Goal: Contribute content: Add original content to the website for others to see

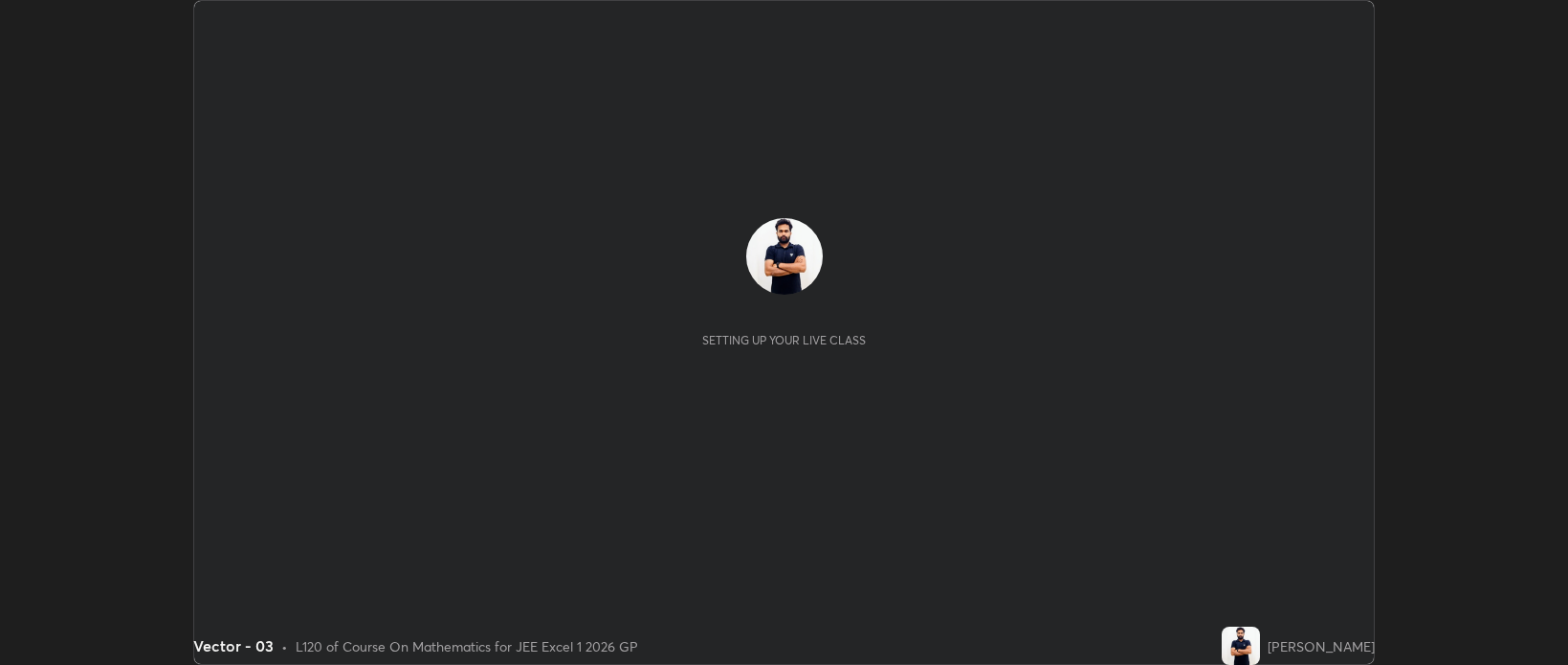
scroll to position [665, 1567]
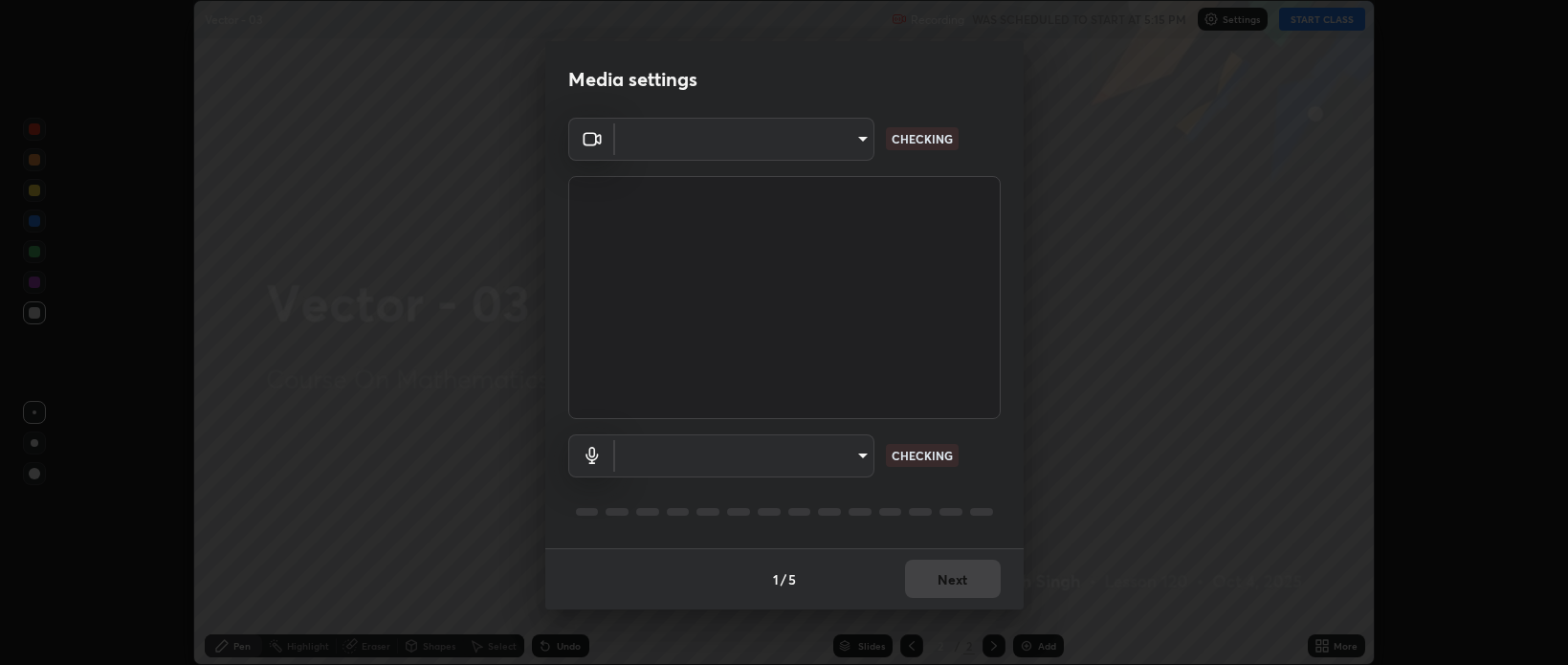
type input "bcb9d7dafccbd8d00e6ada9b6dd7e52ba20ca67bbbba0d0563dd421ab33f40a5"
click at [863, 462] on body "Erase all Vector - 03 Recording WAS SCHEDULED TO START AT 5:15 PM Settings STAR…" at bounding box center [784, 332] width 1568 height 665
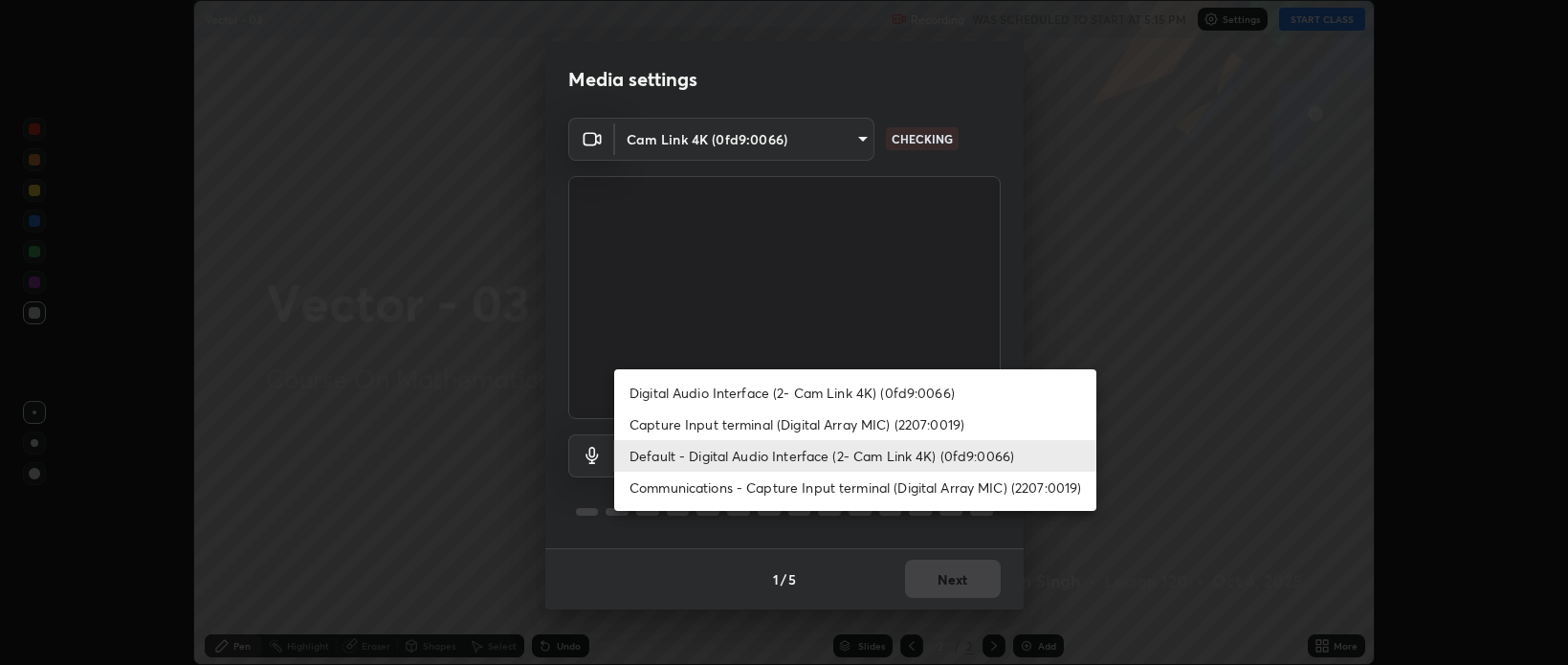
click at [824, 421] on li "Capture Input terminal (Digital Array MIC) (2207:0019)" at bounding box center [855, 424] width 482 height 32
type input "530416f0ac4702dc5569fb6284b6af890ade3d7e9060ae31a015b1ecdc19ad3c"
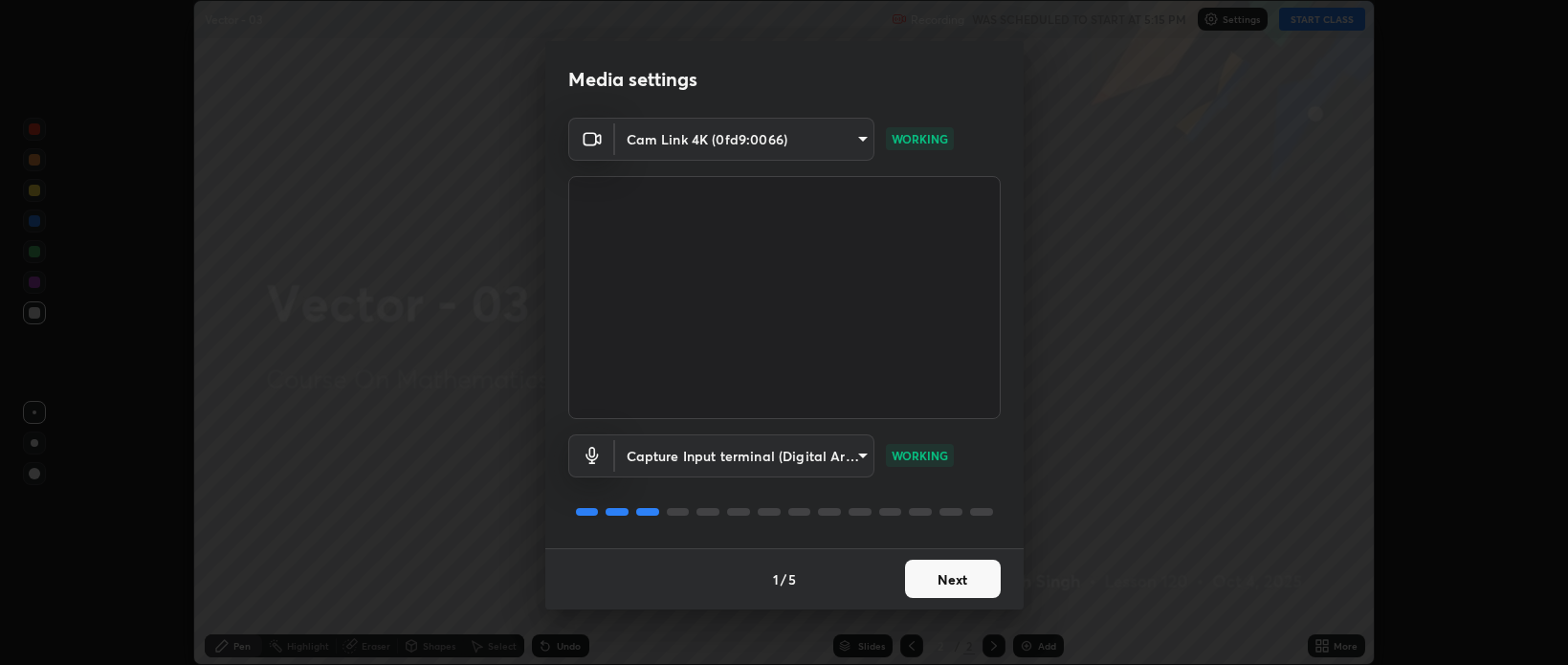
click at [955, 581] on button "Next" at bounding box center [953, 579] width 96 height 38
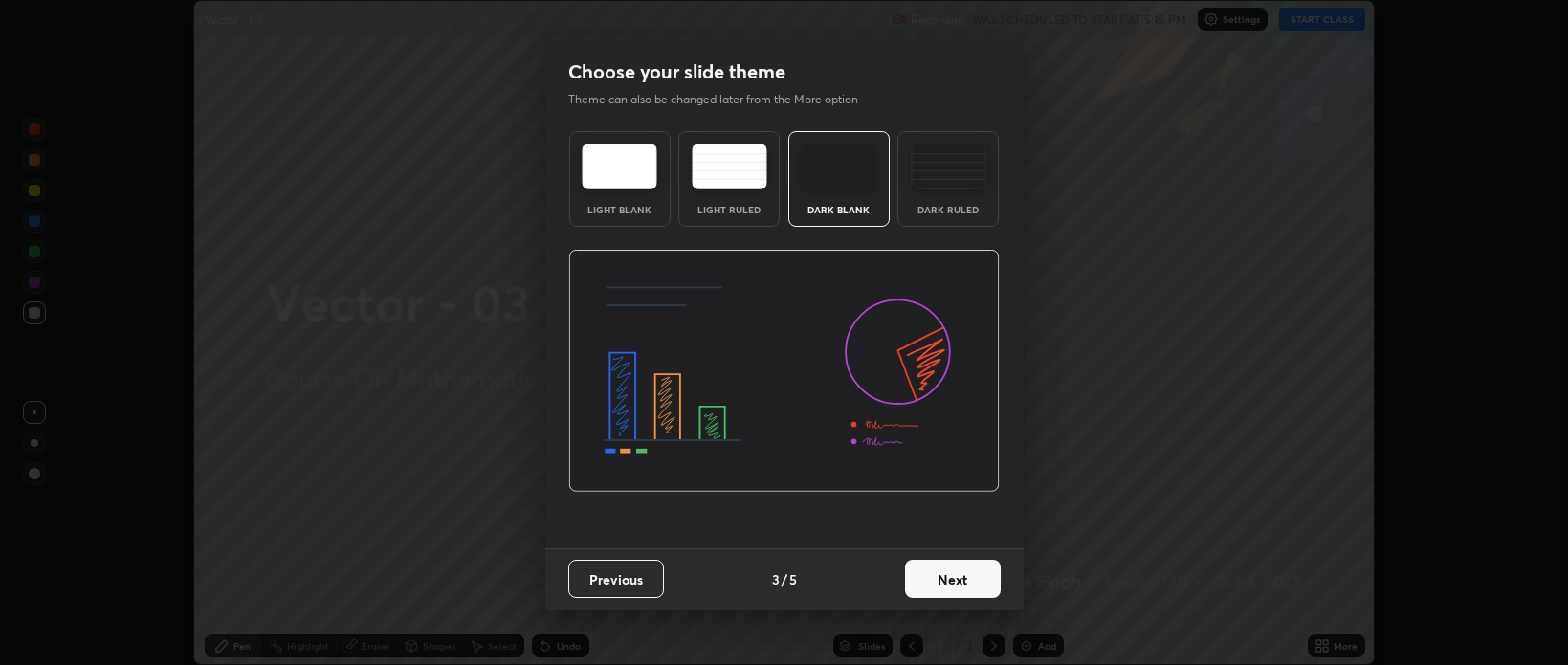
click at [955, 580] on button "Next" at bounding box center [953, 579] width 96 height 38
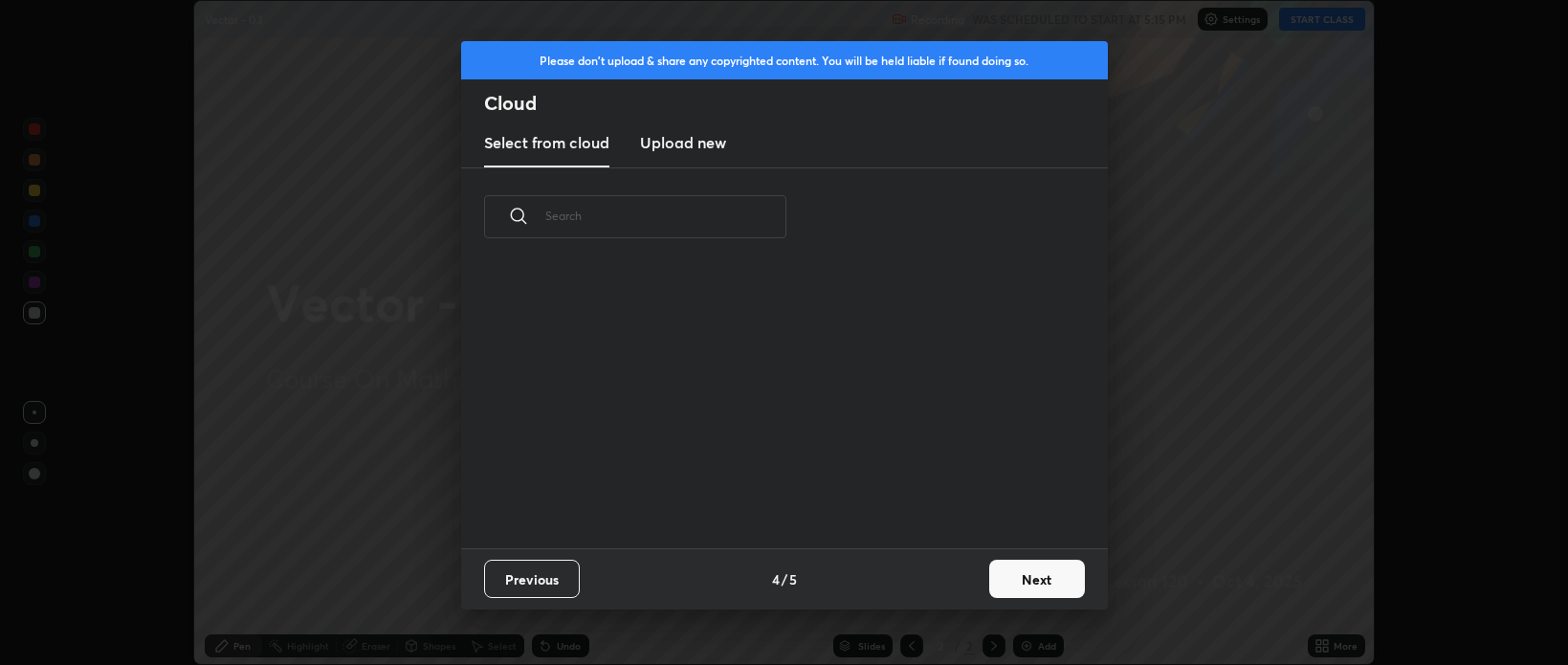
scroll to position [281, 614]
click at [1005, 581] on button "Next" at bounding box center [1037, 579] width 96 height 38
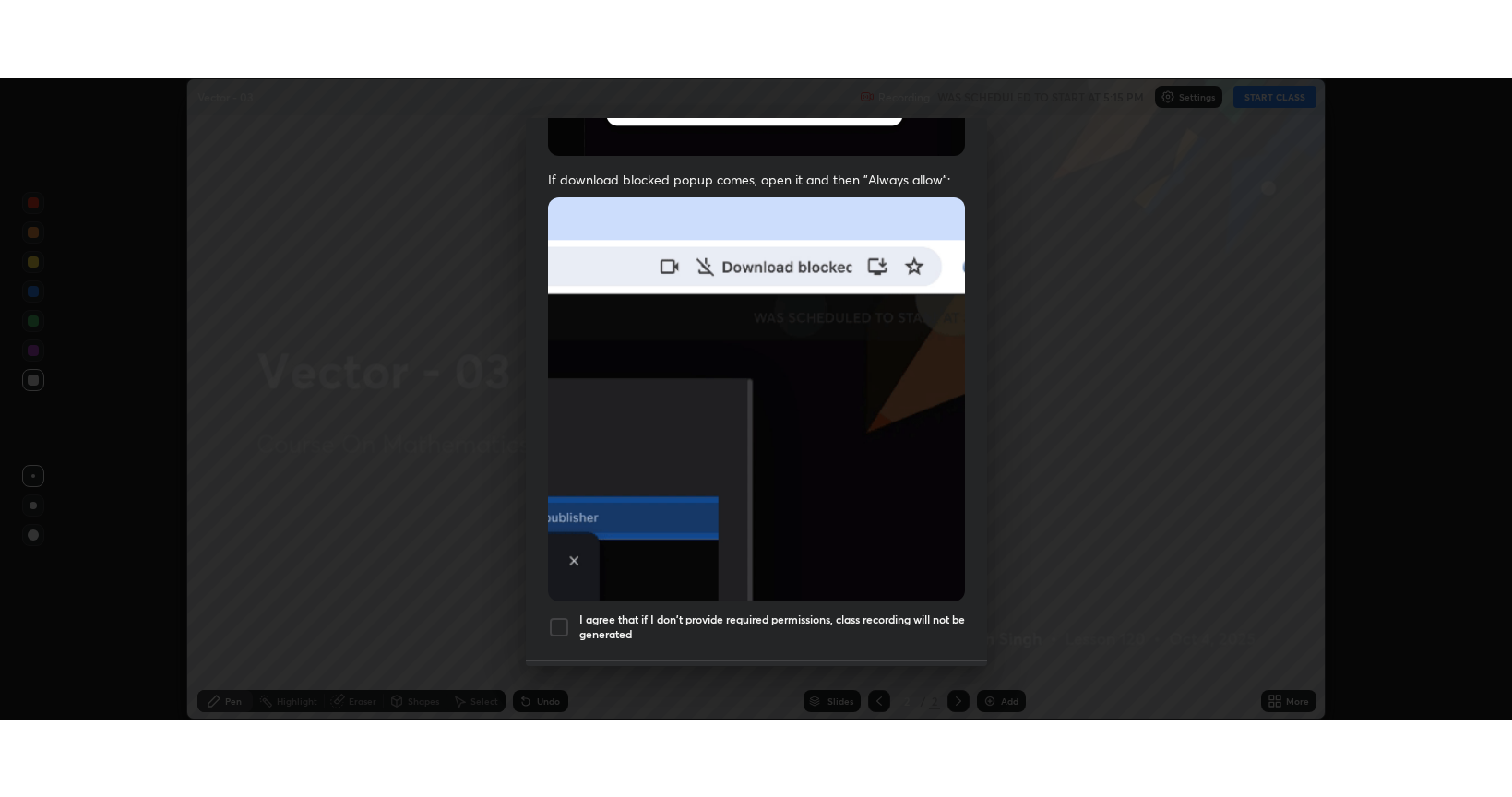
scroll to position [374, 0]
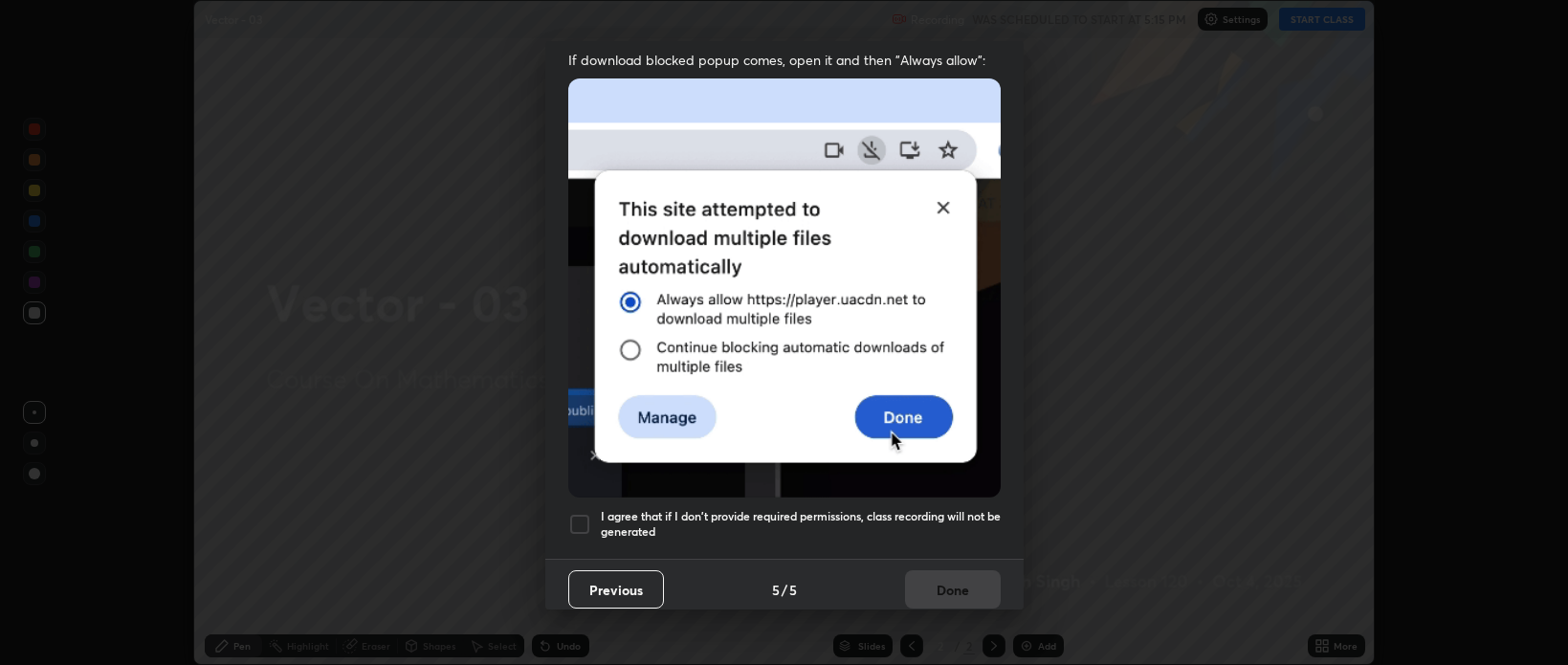
click at [574, 519] on div at bounding box center [580, 524] width 23 height 23
click at [934, 593] on button "Done" at bounding box center [953, 589] width 96 height 38
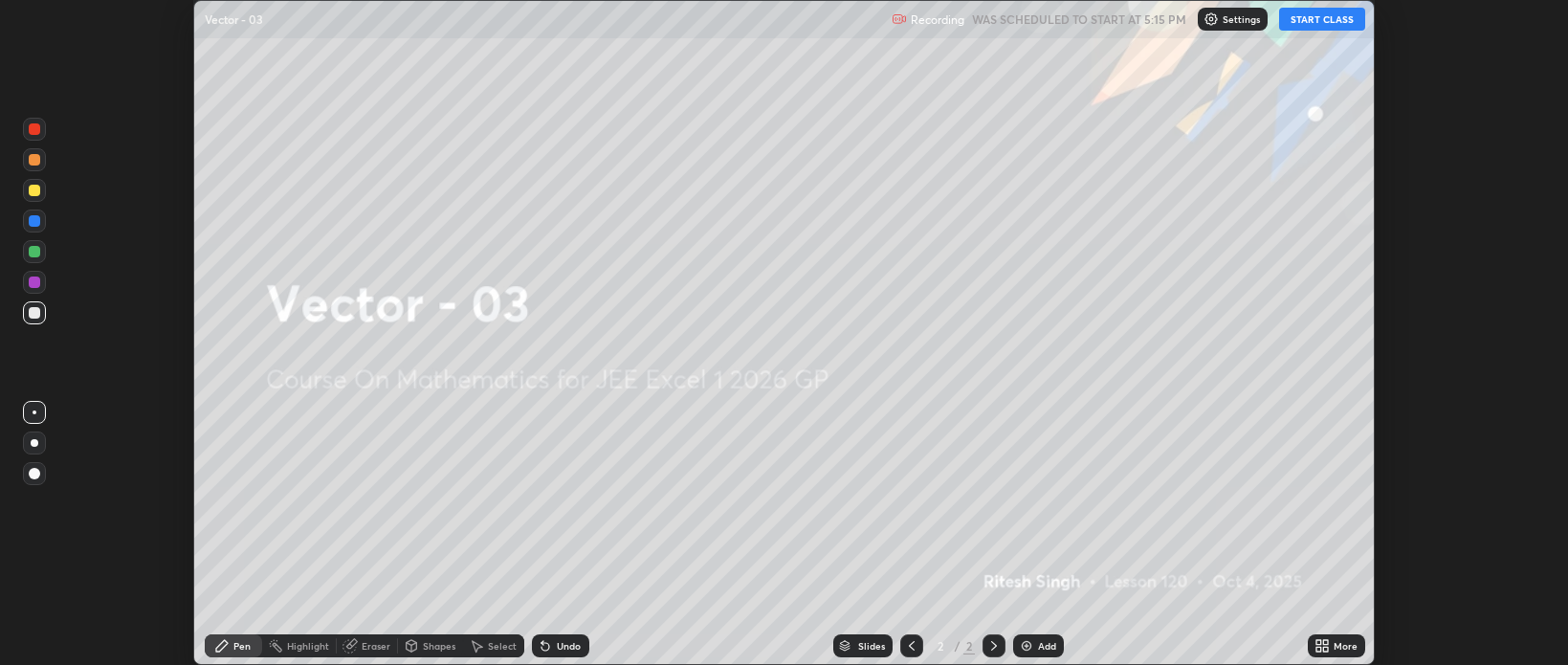
click at [1321, 646] on icon at bounding box center [1323, 646] width 15 height 15
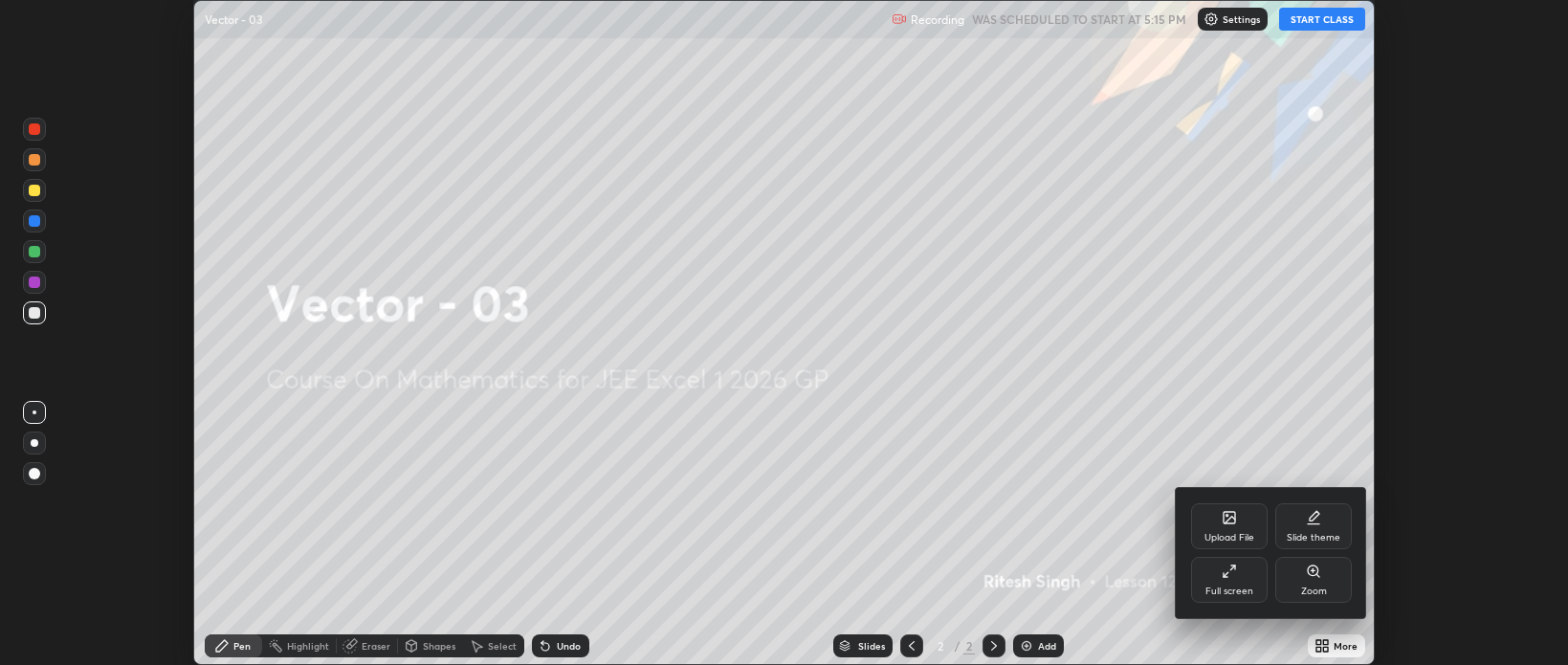
click at [1236, 586] on div "Full screen" at bounding box center [1230, 591] width 48 height 10
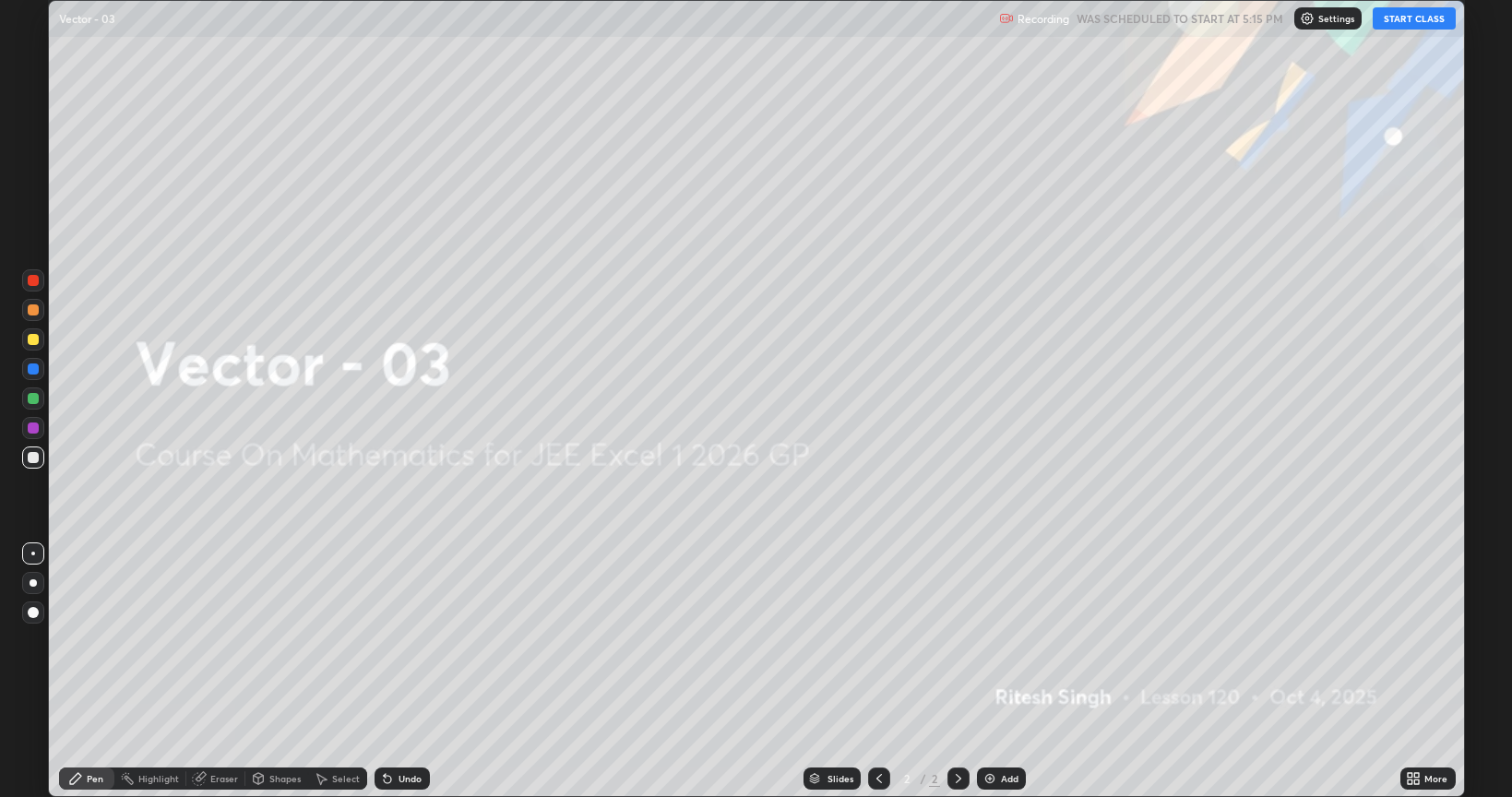
scroll to position [797, 1512]
click at [1394, 18] on button "START CLASS" at bounding box center [1414, 18] width 83 height 22
click at [1004, 641] on div "Add" at bounding box center [1009, 779] width 18 height 9
click at [1002, 641] on div "Add" at bounding box center [1009, 779] width 18 height 9
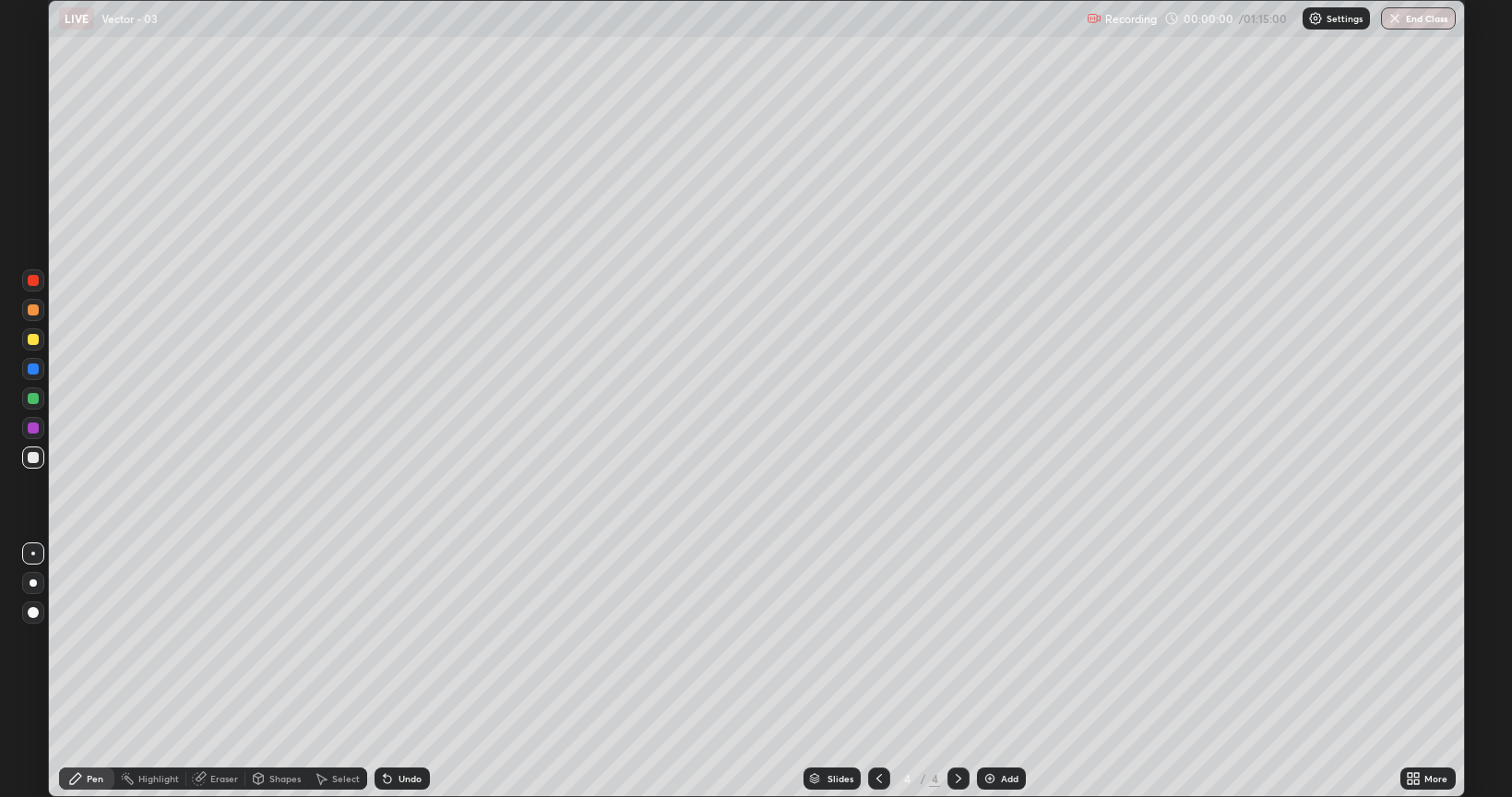
click at [998, 641] on div "Add" at bounding box center [1001, 779] width 49 height 22
click at [1001, 641] on div "Add" at bounding box center [1009, 779] width 18 height 9
click at [998, 641] on div "Add" at bounding box center [1001, 779] width 49 height 22
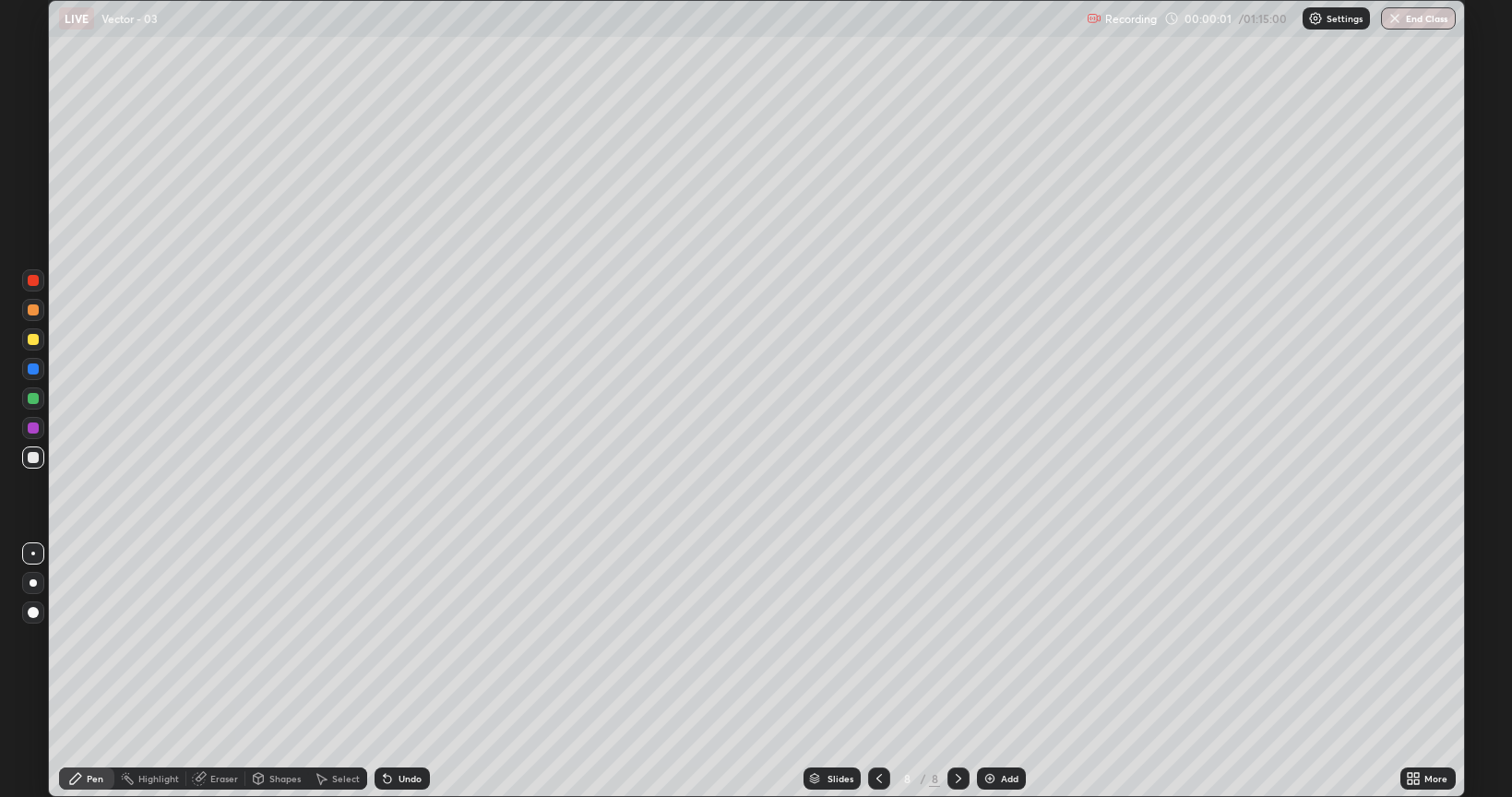
click at [997, 641] on div "Add" at bounding box center [1001, 779] width 49 height 22
click at [996, 641] on div "Add" at bounding box center [1001, 779] width 49 height 22
click at [1002, 641] on div "Add" at bounding box center [1009, 779] width 18 height 9
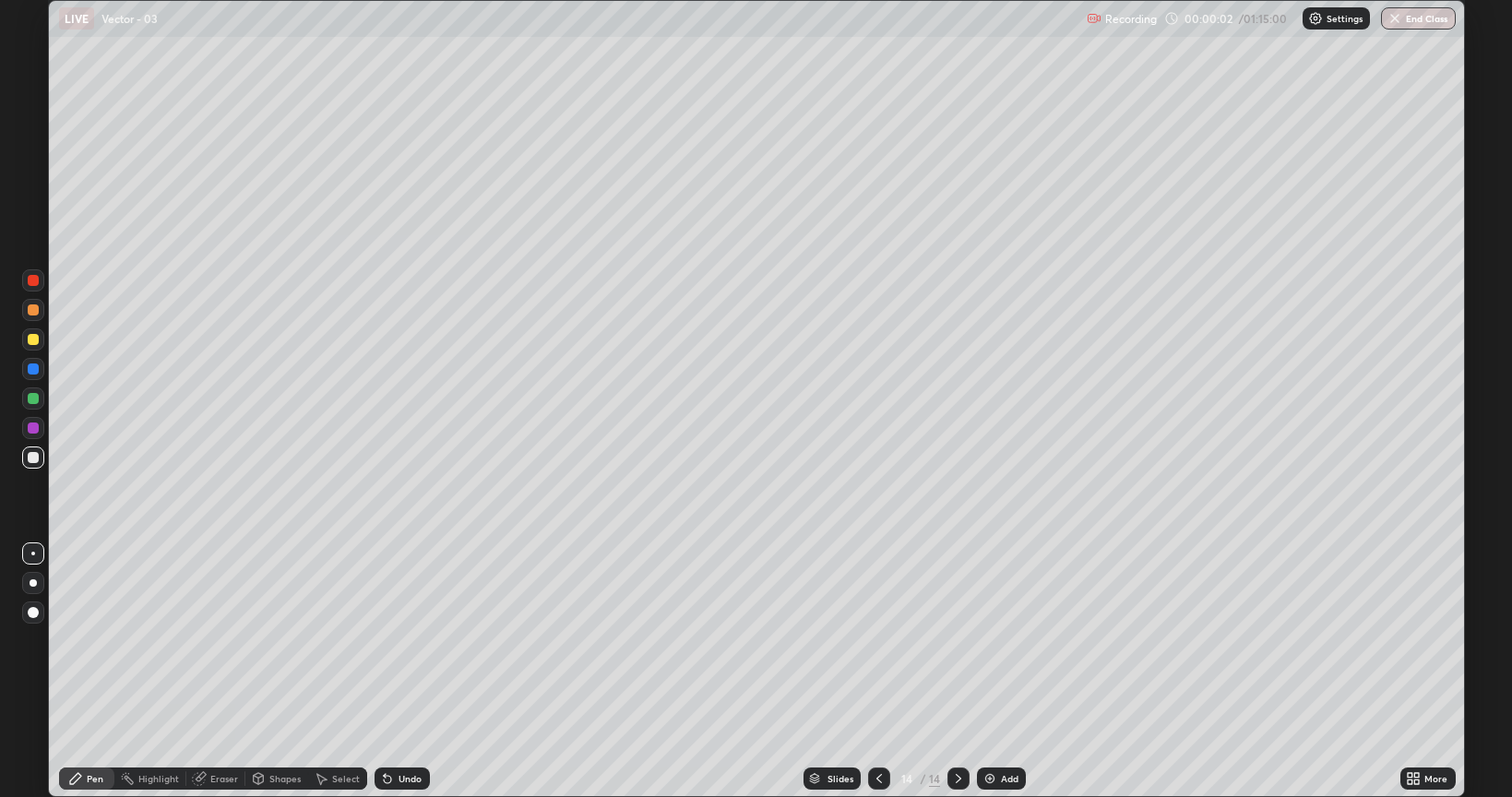
click at [877, 641] on icon at bounding box center [879, 779] width 15 height 15
click at [875, 641] on icon at bounding box center [879, 779] width 15 height 15
click at [877, 641] on icon at bounding box center [879, 779] width 15 height 15
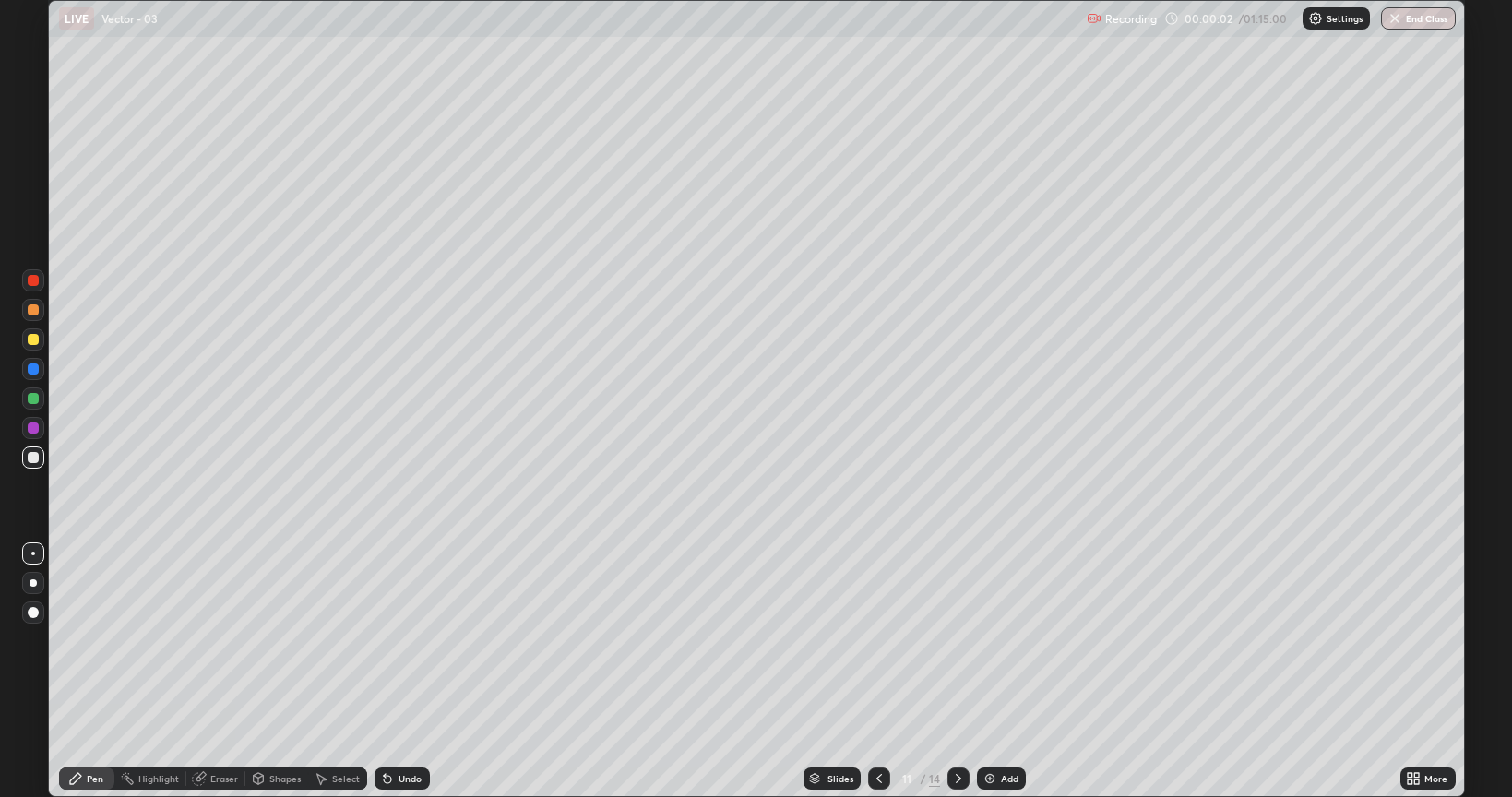
click at [877, 641] on icon at bounding box center [879, 779] width 15 height 15
click at [876, 641] on icon at bounding box center [879, 779] width 15 height 15
click at [878, 641] on icon at bounding box center [879, 779] width 6 height 9
click at [877, 641] on icon at bounding box center [879, 779] width 15 height 15
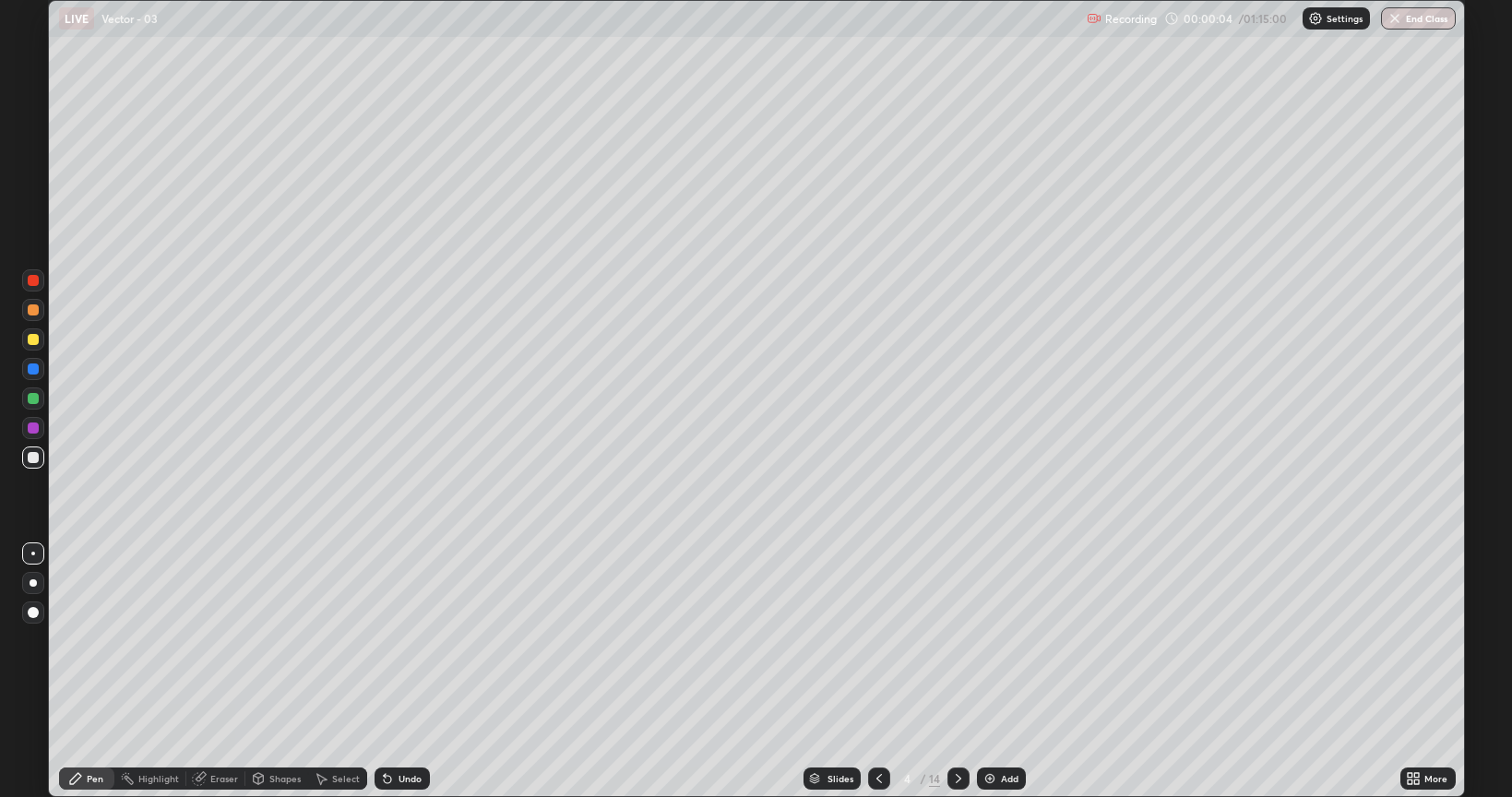
click at [900, 641] on div "4" at bounding box center [907, 779] width 18 height 11
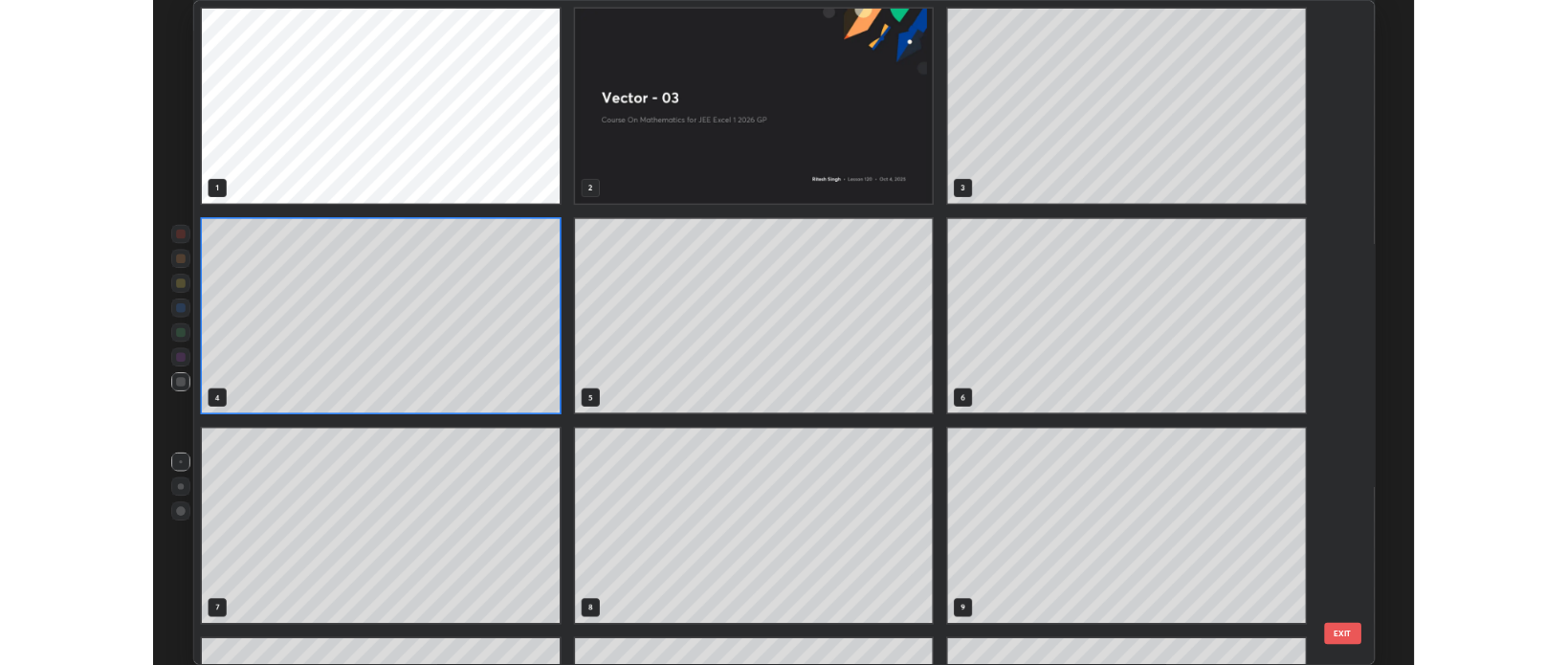
scroll to position [819, 1458]
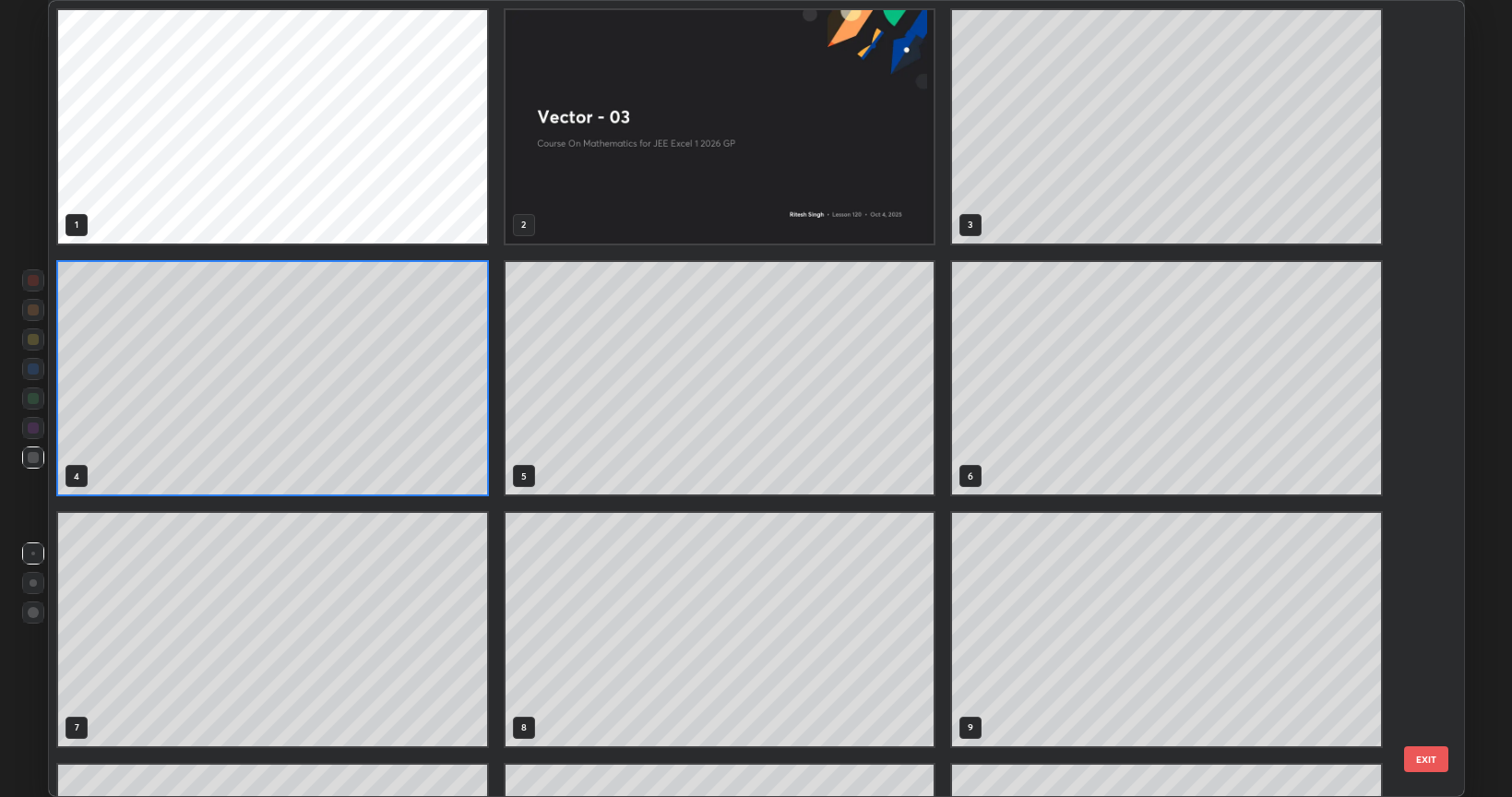
click at [619, 202] on img "grid" at bounding box center [719, 127] width 429 height 234
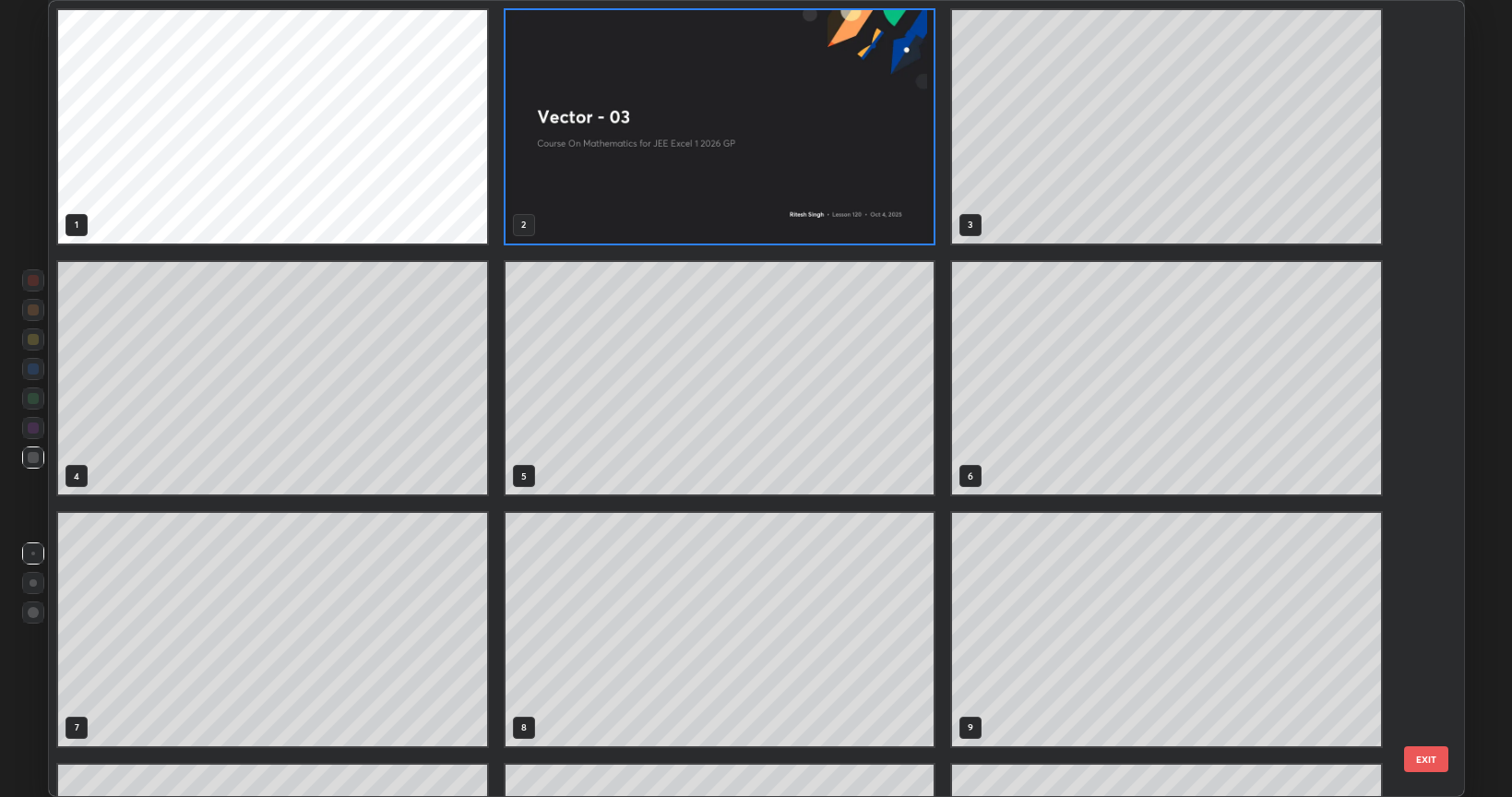
click at [626, 205] on img "grid" at bounding box center [719, 127] width 429 height 234
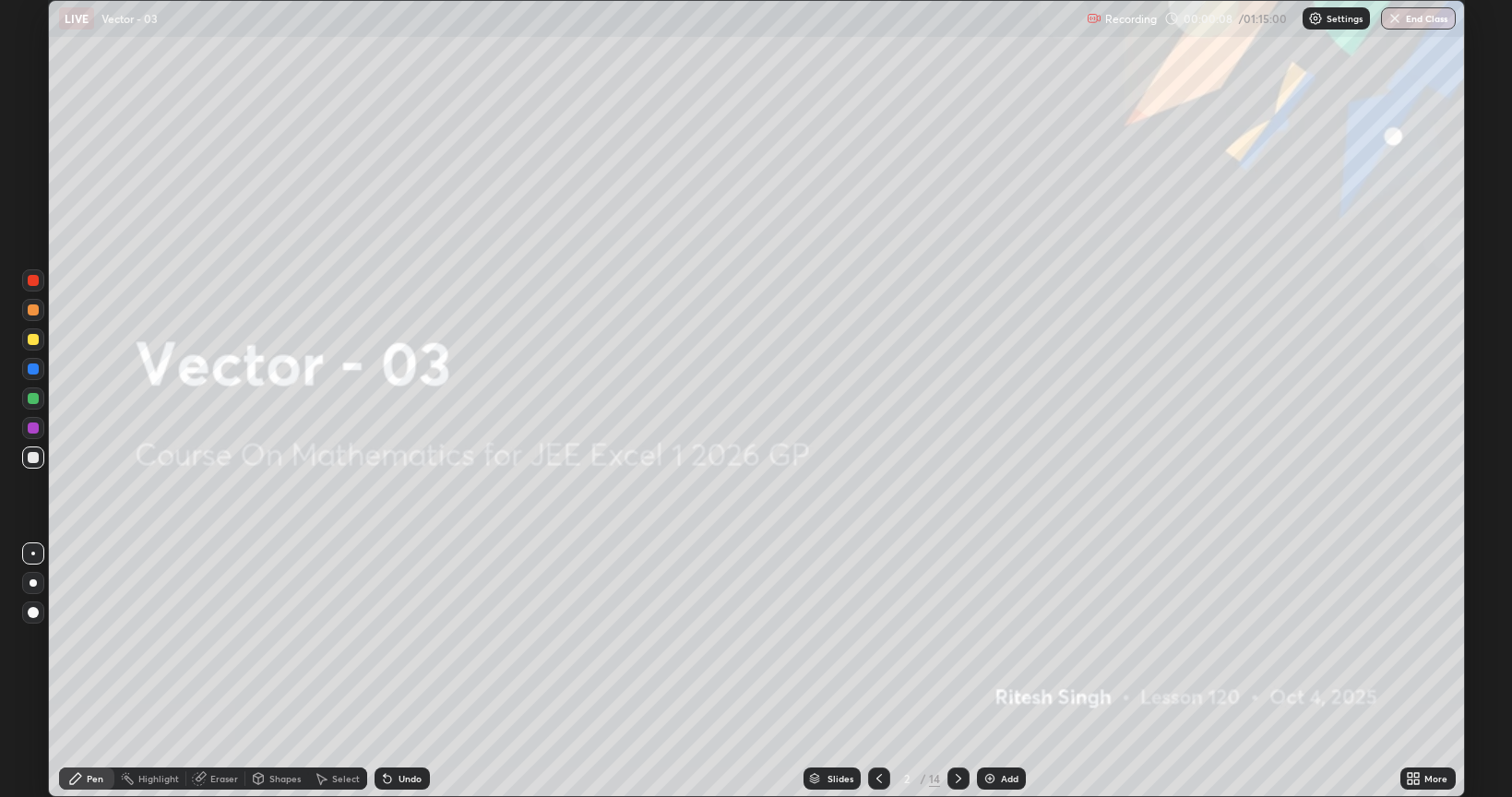
click at [957, 641] on icon at bounding box center [958, 779] width 15 height 15
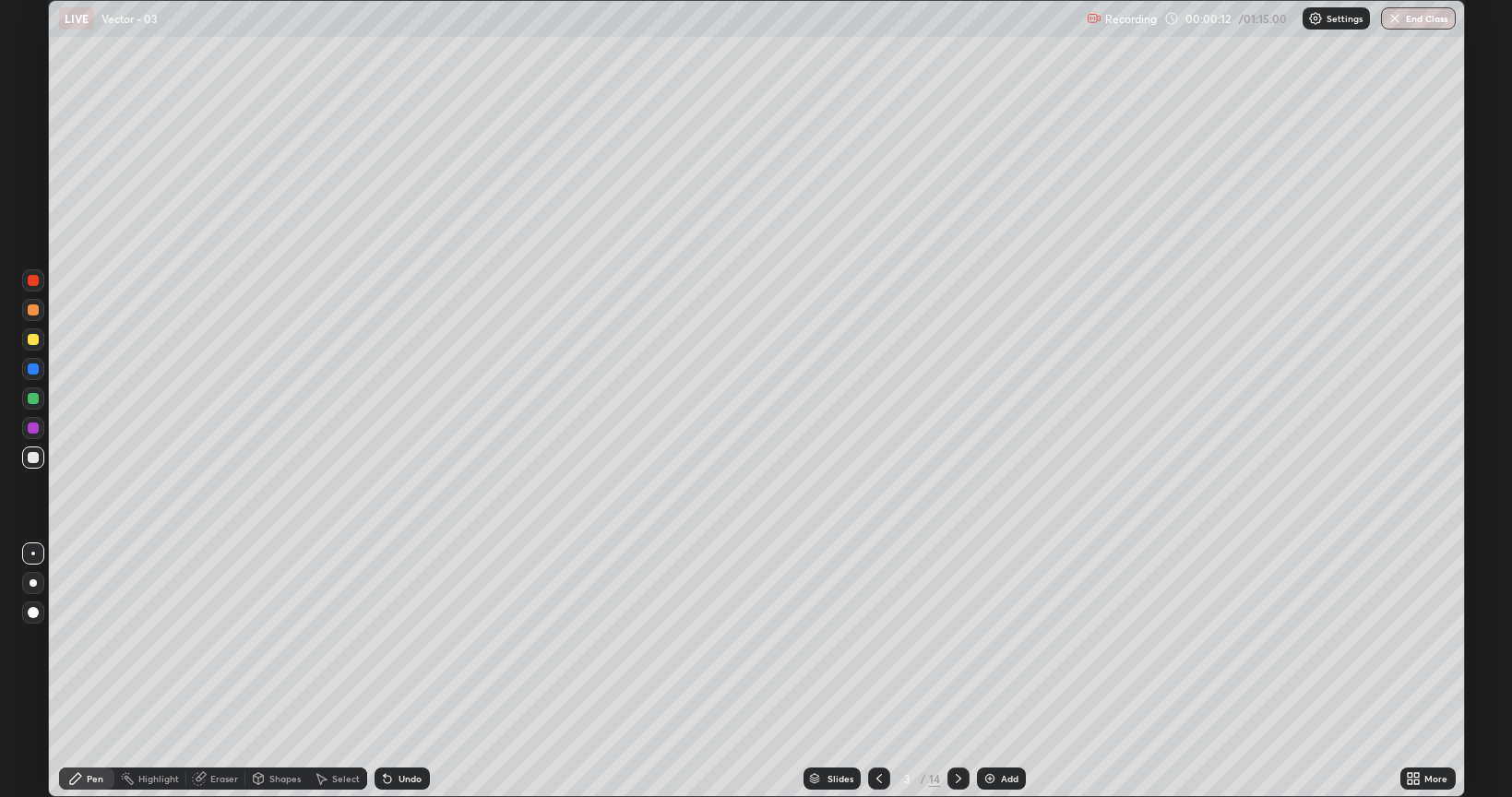
click at [29, 457] on div at bounding box center [33, 458] width 11 height 11
click at [34, 458] on div at bounding box center [33, 458] width 11 height 11
click at [408, 641] on div "Undo" at bounding box center [402, 779] width 55 height 22
click at [410, 641] on div "Undo" at bounding box center [402, 779] width 55 height 22
click at [408, 641] on div "Undo" at bounding box center [402, 779] width 55 height 22
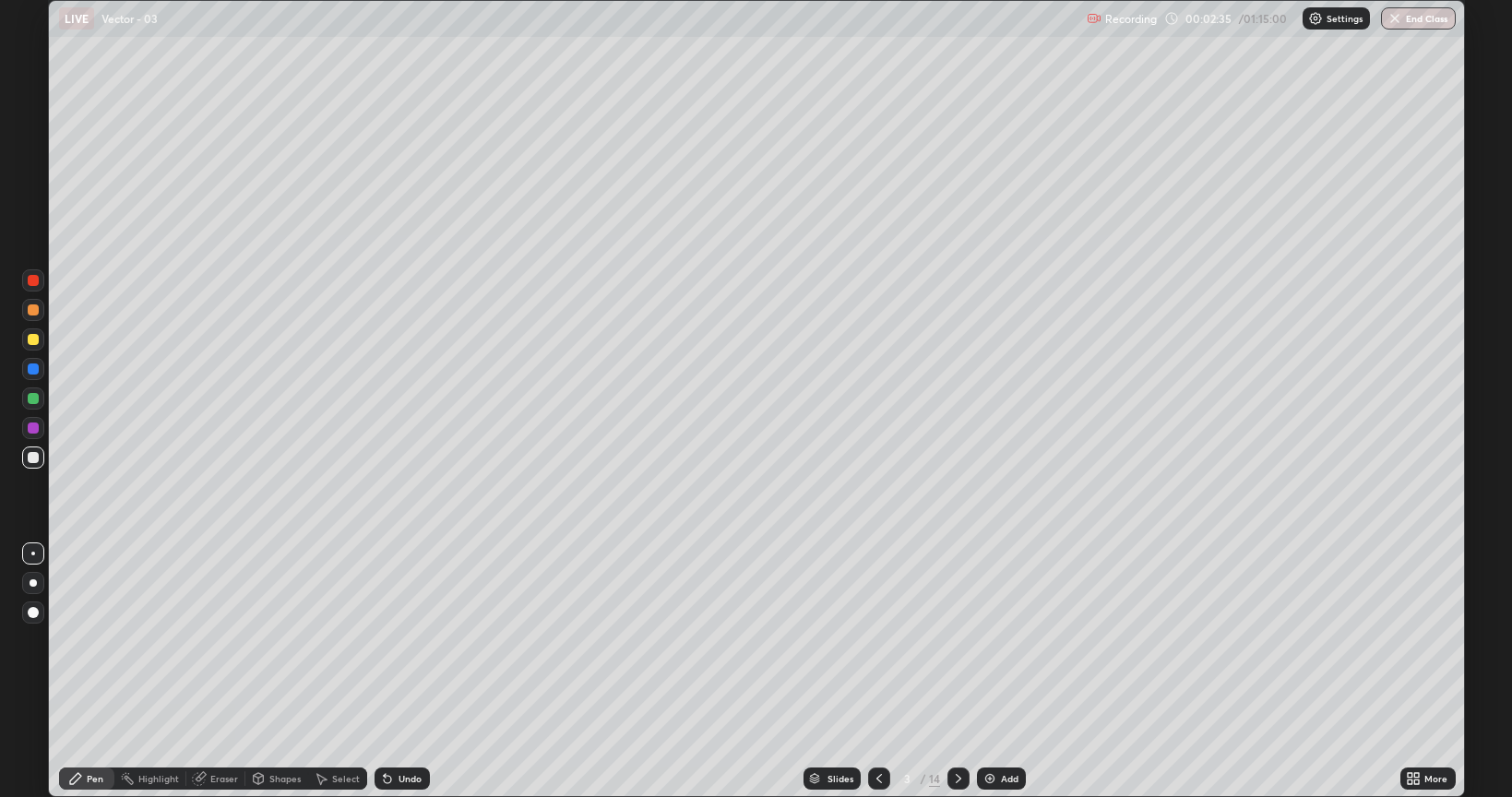
click at [411, 641] on div "Undo" at bounding box center [402, 779] width 55 height 22
click at [413, 641] on div "Undo" at bounding box center [402, 779] width 55 height 22
click at [404, 641] on div "Undo" at bounding box center [409, 779] width 23 height 9
click at [405, 641] on div "Undo" at bounding box center [409, 779] width 23 height 9
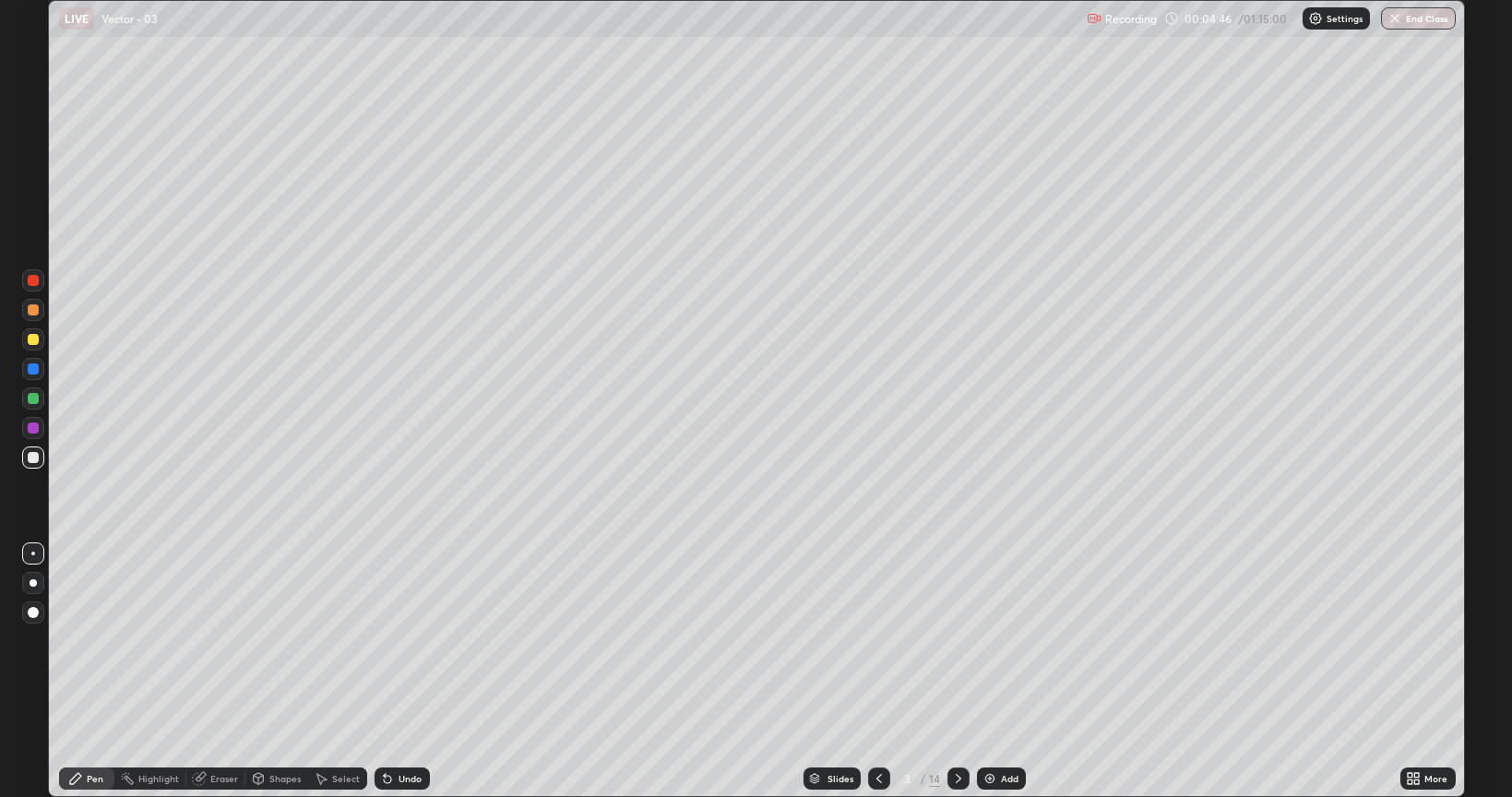
click at [403, 641] on div "Undo" at bounding box center [409, 779] width 23 height 9
click at [33, 339] on div at bounding box center [33, 339] width 11 height 11
click at [954, 641] on div at bounding box center [958, 779] width 22 height 22
click at [878, 641] on icon at bounding box center [879, 779] width 15 height 15
click at [957, 641] on icon at bounding box center [958, 779] width 15 height 15
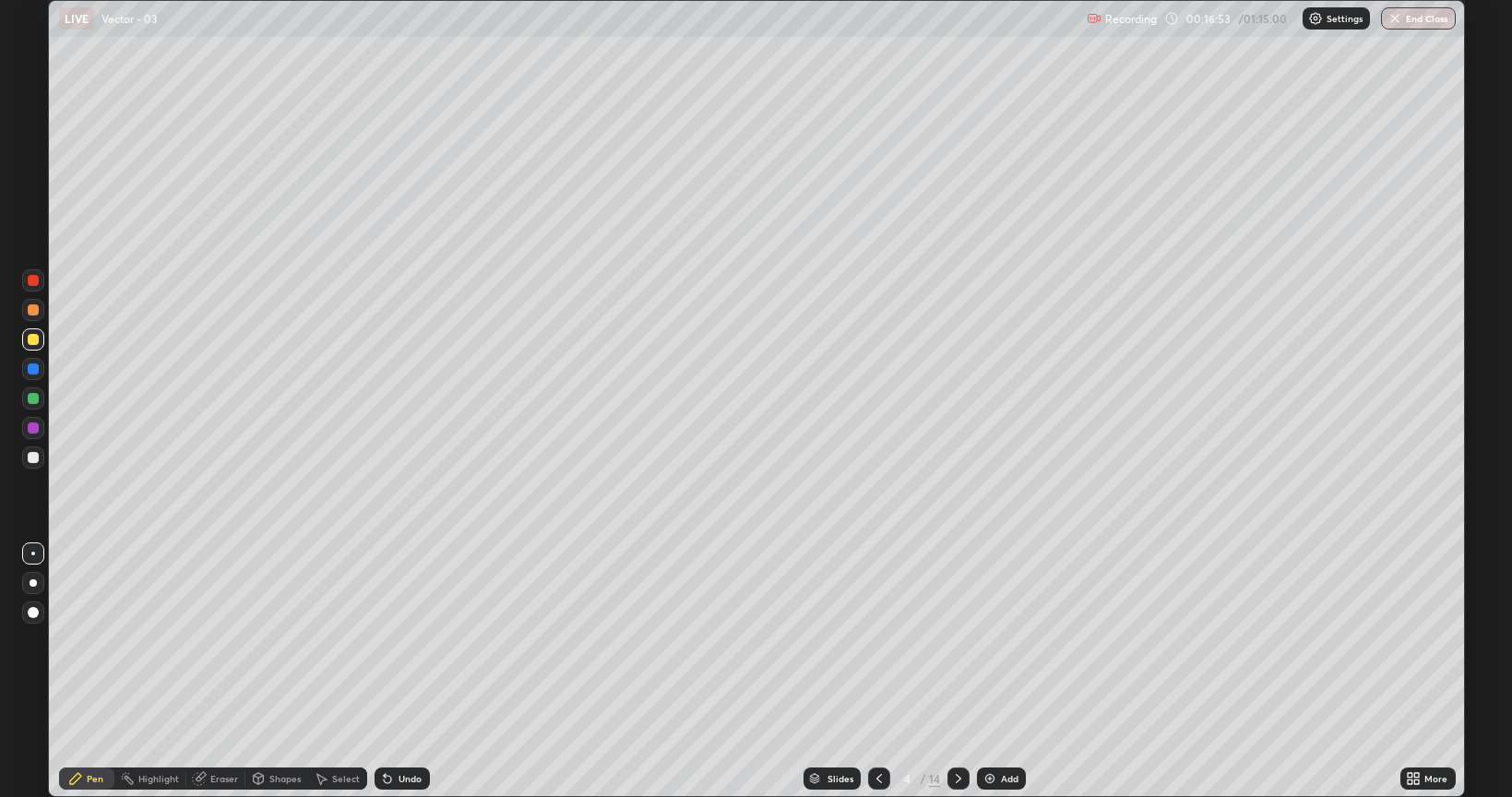
click at [404, 641] on div "Undo" at bounding box center [409, 779] width 23 height 9
click at [405, 641] on div "Undo" at bounding box center [402, 779] width 55 height 22
click at [393, 641] on div "Undo" at bounding box center [402, 779] width 55 height 22
click at [224, 641] on div "Eraser" at bounding box center [216, 779] width 59 height 22
click at [87, 641] on div "Pen" at bounding box center [87, 779] width 55 height 22
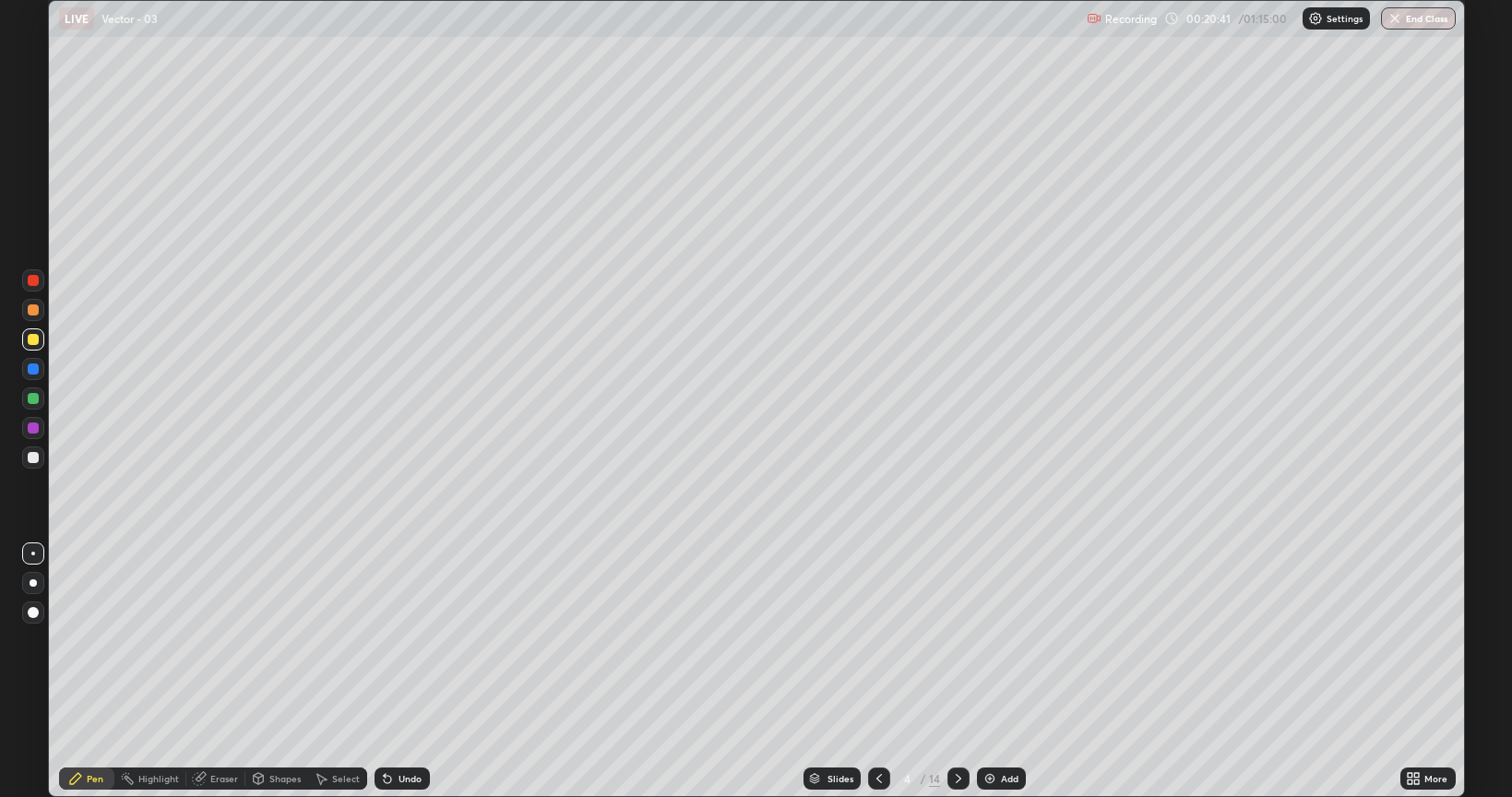
click at [878, 641] on icon at bounding box center [879, 779] width 6 height 9
click at [957, 641] on icon at bounding box center [958, 779] width 15 height 15
click at [957, 641] on icon at bounding box center [958, 779] width 15 height 15
click at [877, 641] on icon at bounding box center [879, 779] width 15 height 15
click at [957, 641] on icon at bounding box center [958, 779] width 15 height 15
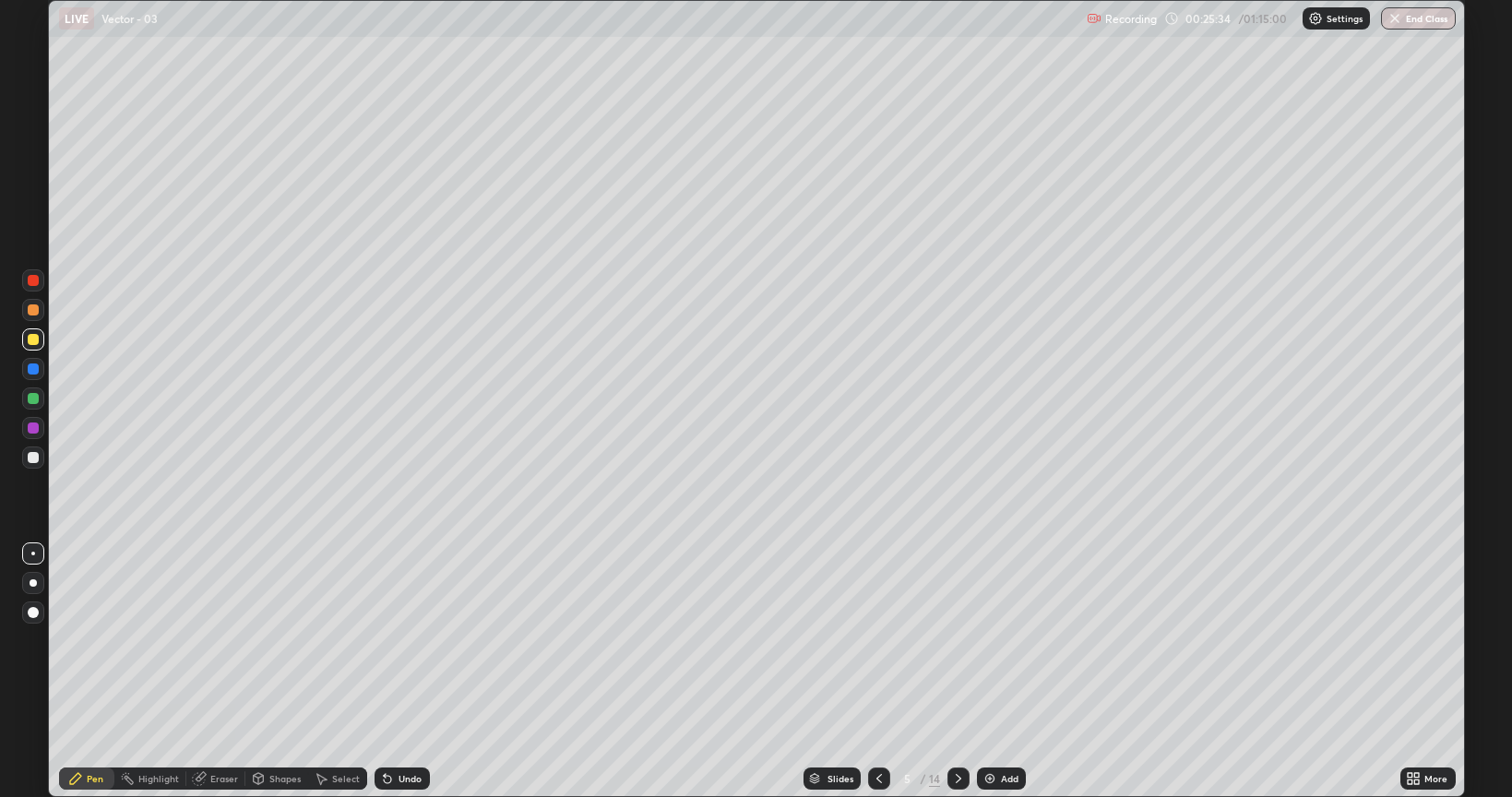
click at [876, 641] on icon at bounding box center [879, 779] width 6 height 9
click at [876, 641] on icon at bounding box center [879, 779] width 15 height 15
click at [874, 641] on icon at bounding box center [879, 779] width 15 height 15
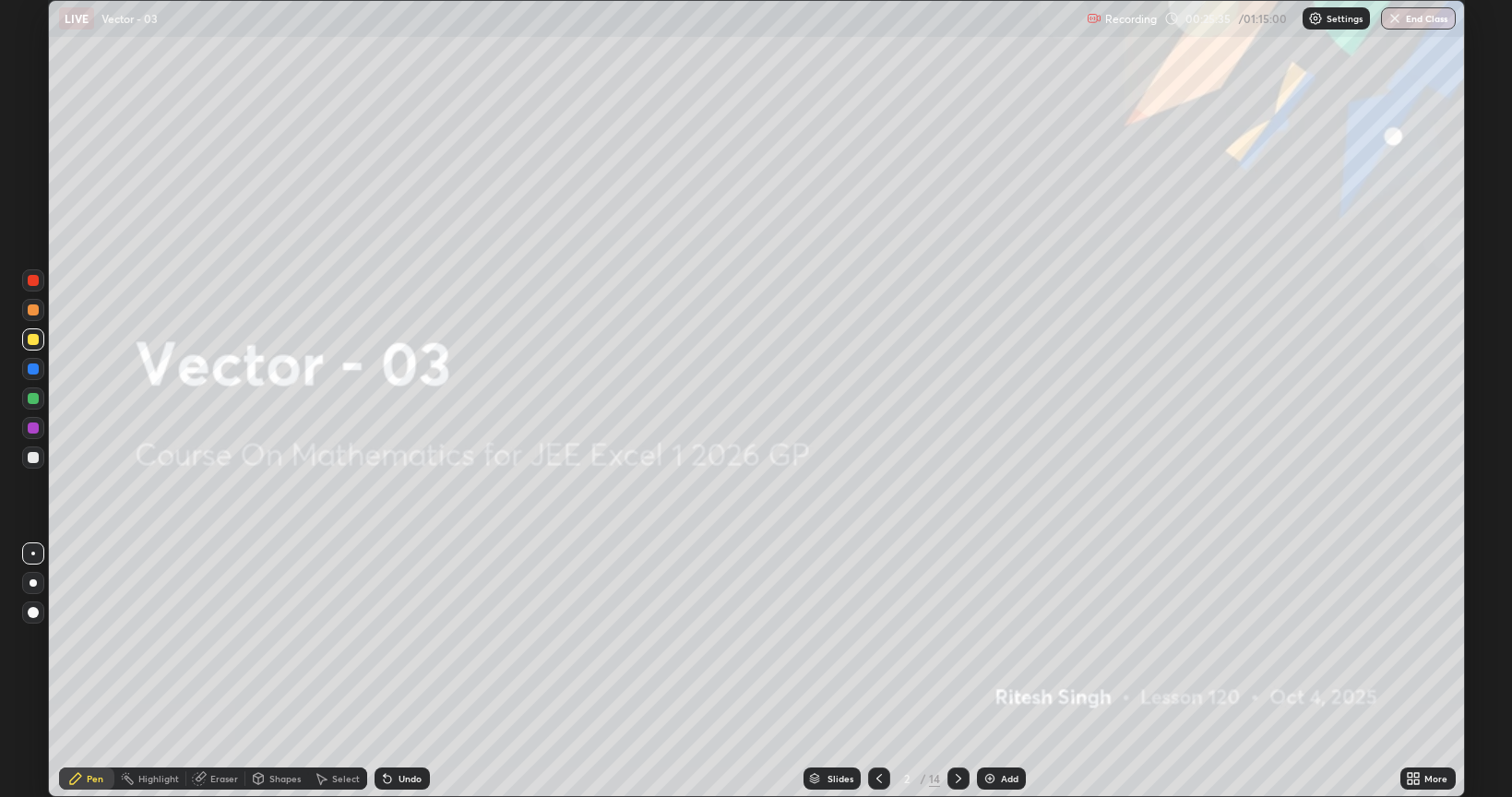
click at [955, 641] on icon at bounding box center [958, 779] width 15 height 15
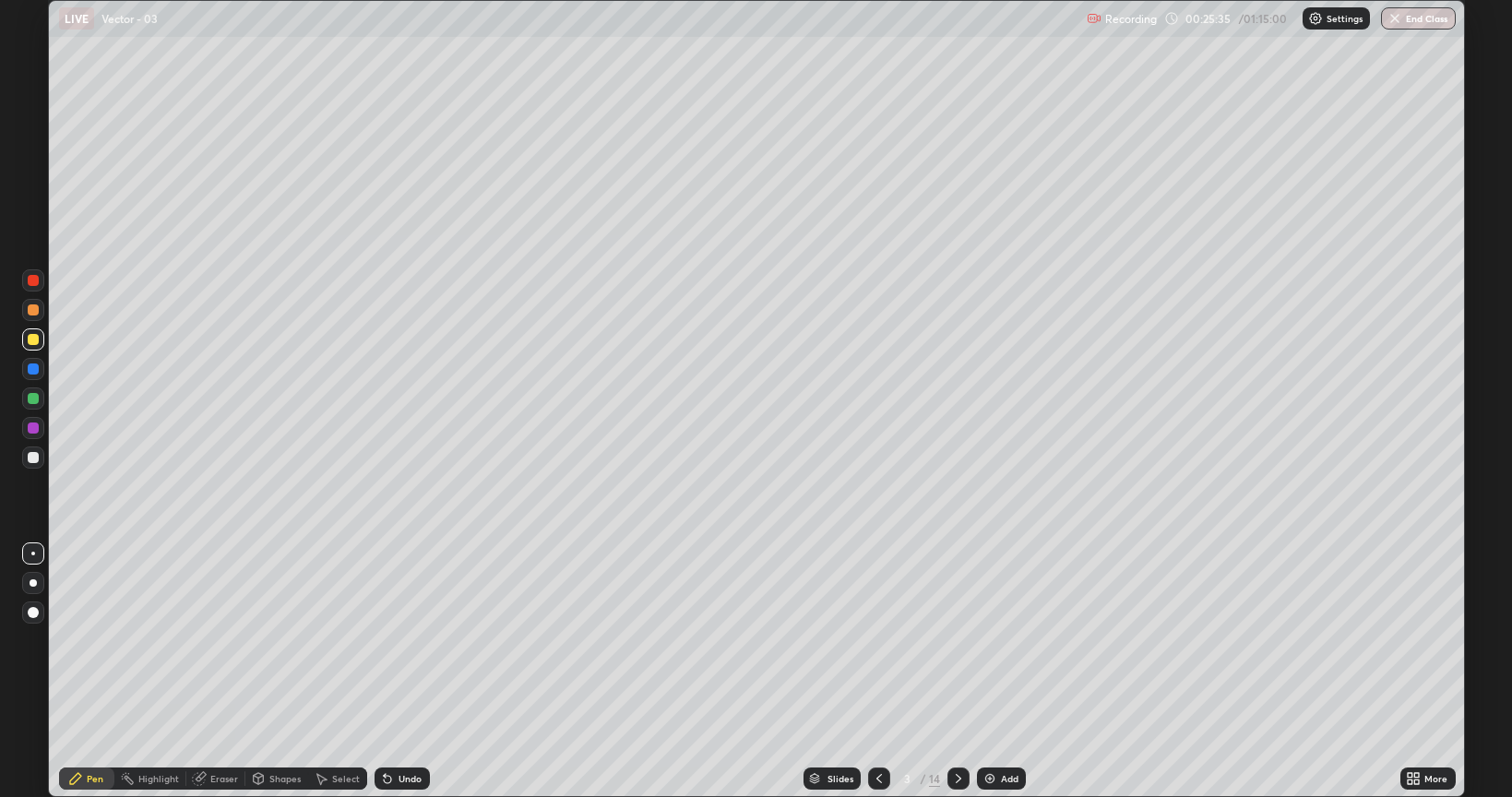
click at [957, 641] on icon at bounding box center [958, 779] width 15 height 15
click at [957, 641] on icon at bounding box center [958, 779] width 15 height 15
click at [17, 641] on div "Erase all" at bounding box center [33, 398] width 44 height 724
click at [400, 641] on div "Undo" at bounding box center [409, 779] width 23 height 9
click at [404, 641] on div "Undo" at bounding box center [409, 779] width 23 height 9
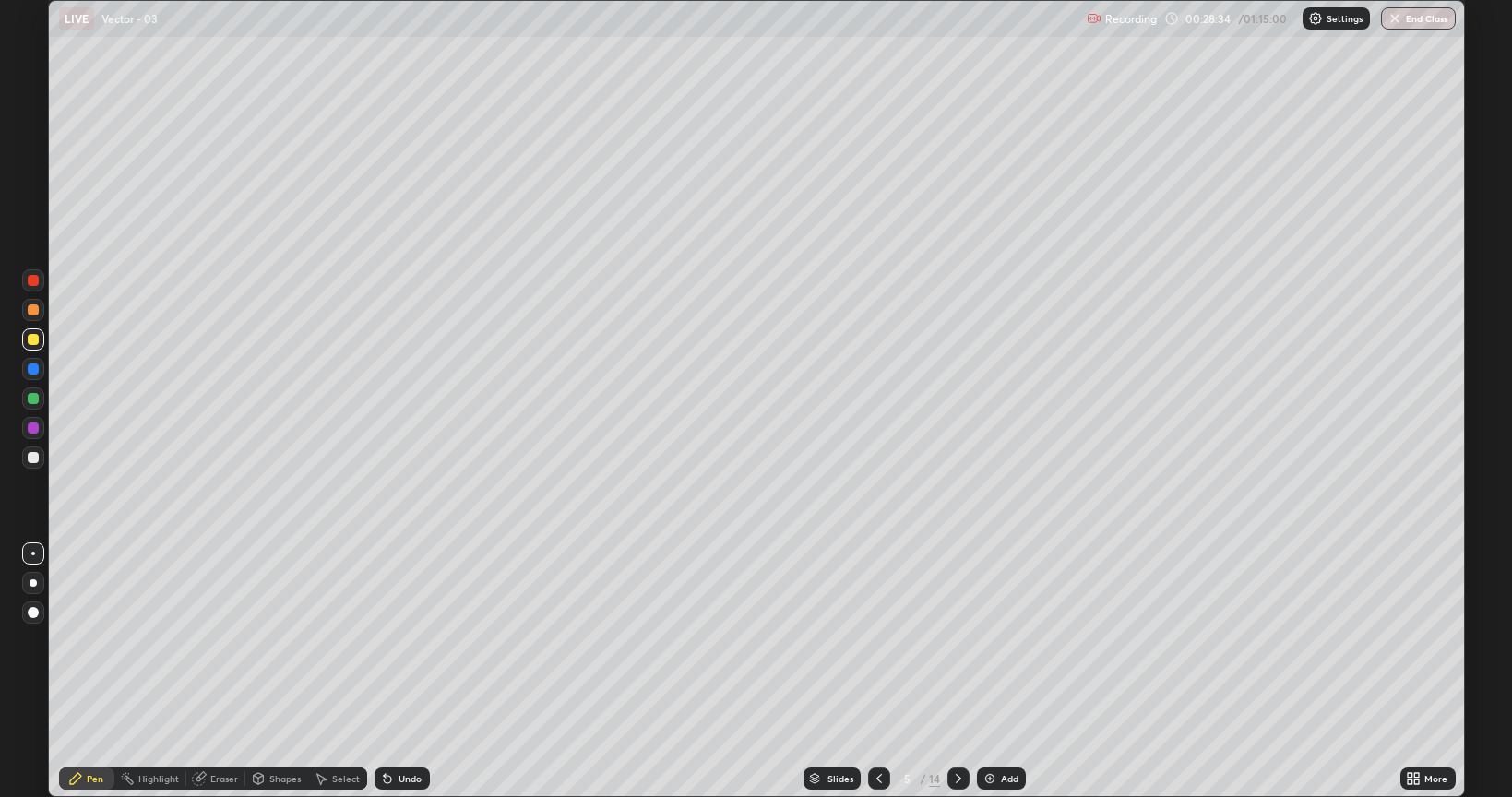
click at [398, 641] on div "Undo" at bounding box center [409, 779] width 23 height 9
click at [214, 641] on div "Eraser" at bounding box center [225, 779] width 28 height 9
click at [88, 641] on div "Pen" at bounding box center [95, 779] width 17 height 9
click at [413, 641] on div "Undo" at bounding box center [409, 779] width 23 height 9
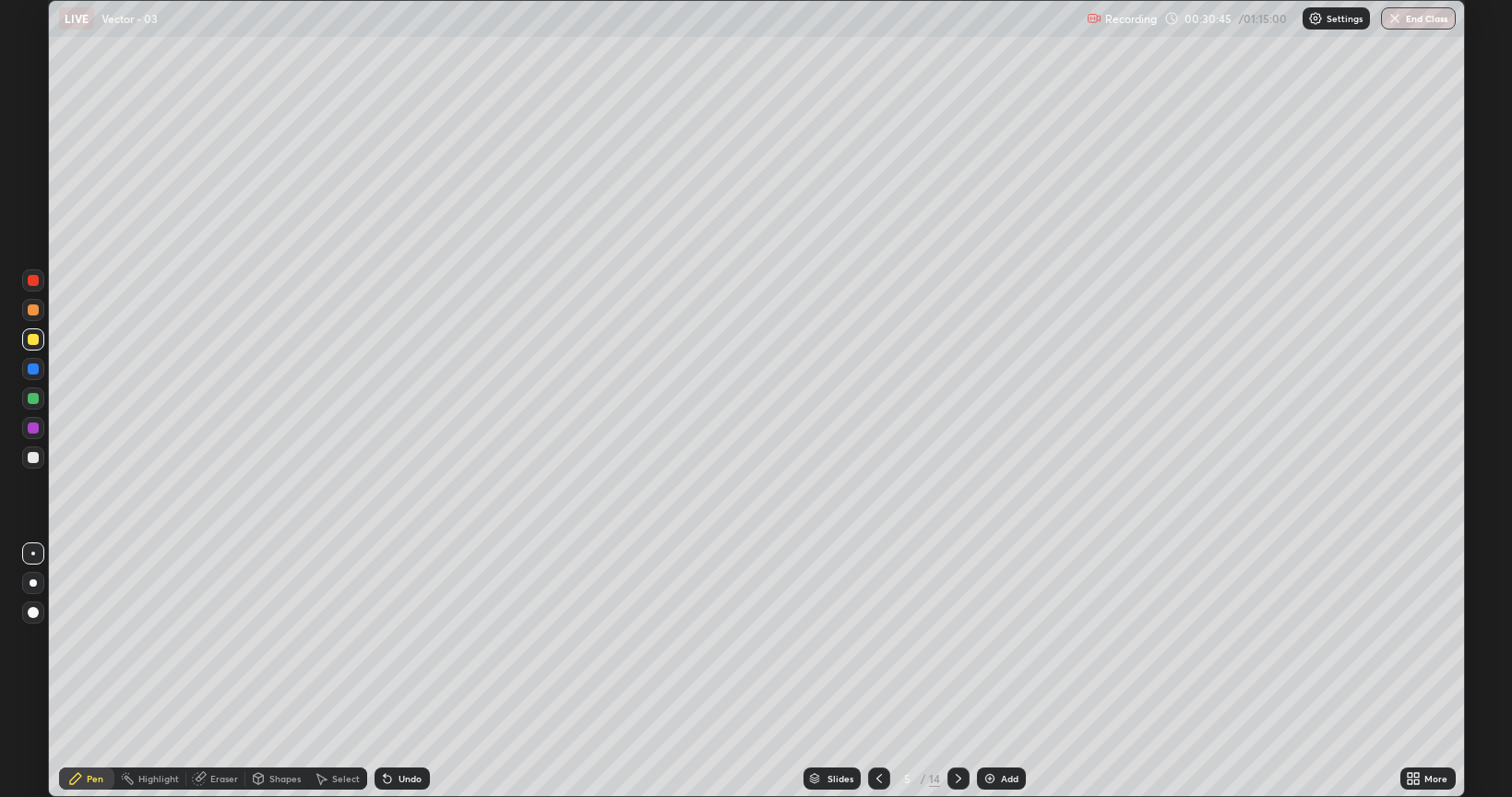
click at [410, 641] on div "Undo" at bounding box center [409, 779] width 23 height 9
click at [411, 641] on div "Undo" at bounding box center [409, 779] width 23 height 9
click at [951, 641] on icon at bounding box center [958, 779] width 15 height 15
click at [31, 456] on div at bounding box center [33, 458] width 11 height 11
click at [401, 641] on div "Undo" at bounding box center [402, 779] width 55 height 22
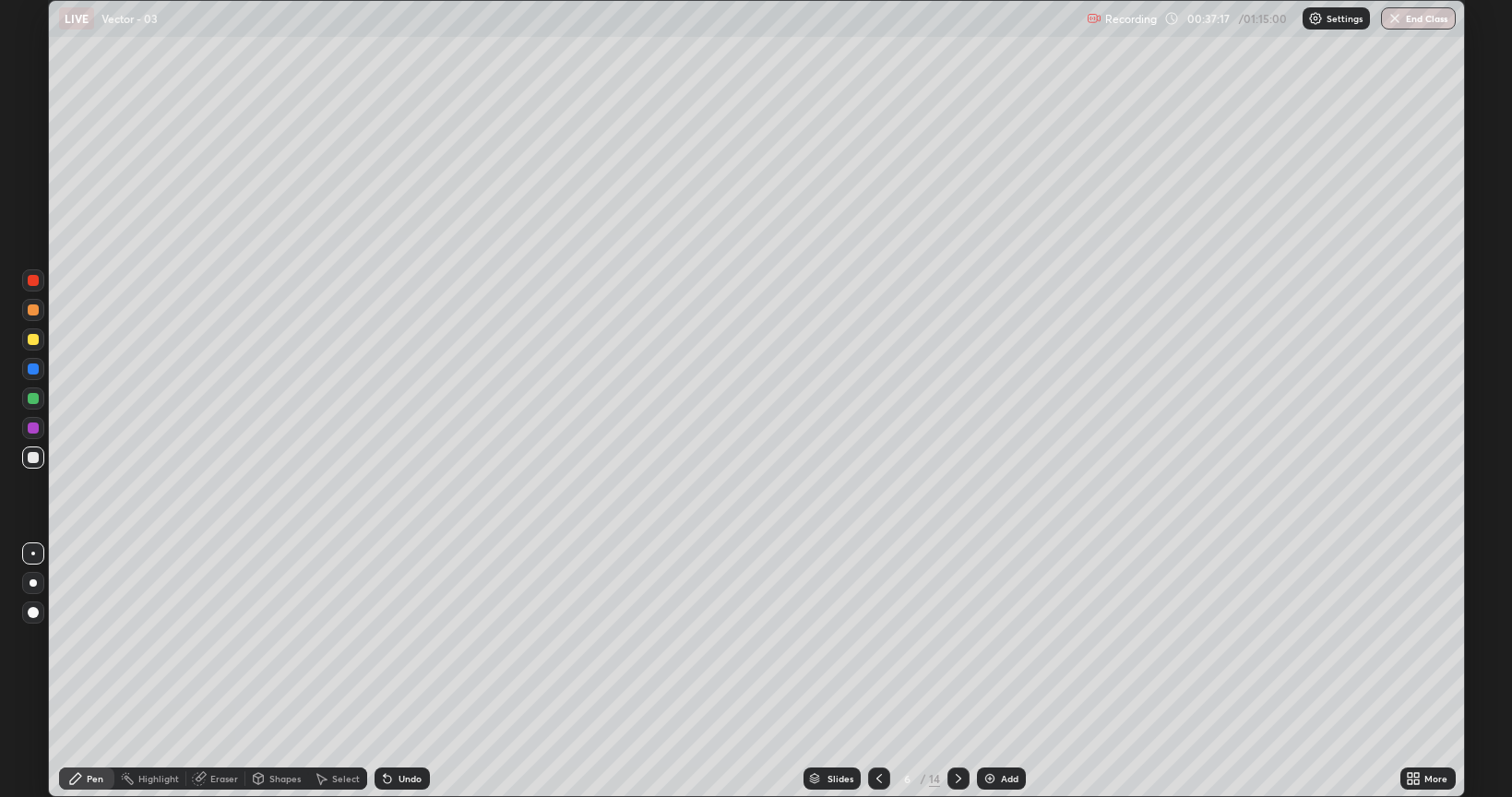
click at [222, 641] on div "Eraser" at bounding box center [225, 779] width 28 height 9
click at [83, 641] on div "Pen" at bounding box center [87, 779] width 55 height 22
click at [956, 641] on icon at bounding box center [958, 779] width 15 height 15
click at [405, 641] on div "Undo" at bounding box center [409, 779] width 23 height 9
click at [396, 641] on div "Undo" at bounding box center [398, 779] width 63 height 37
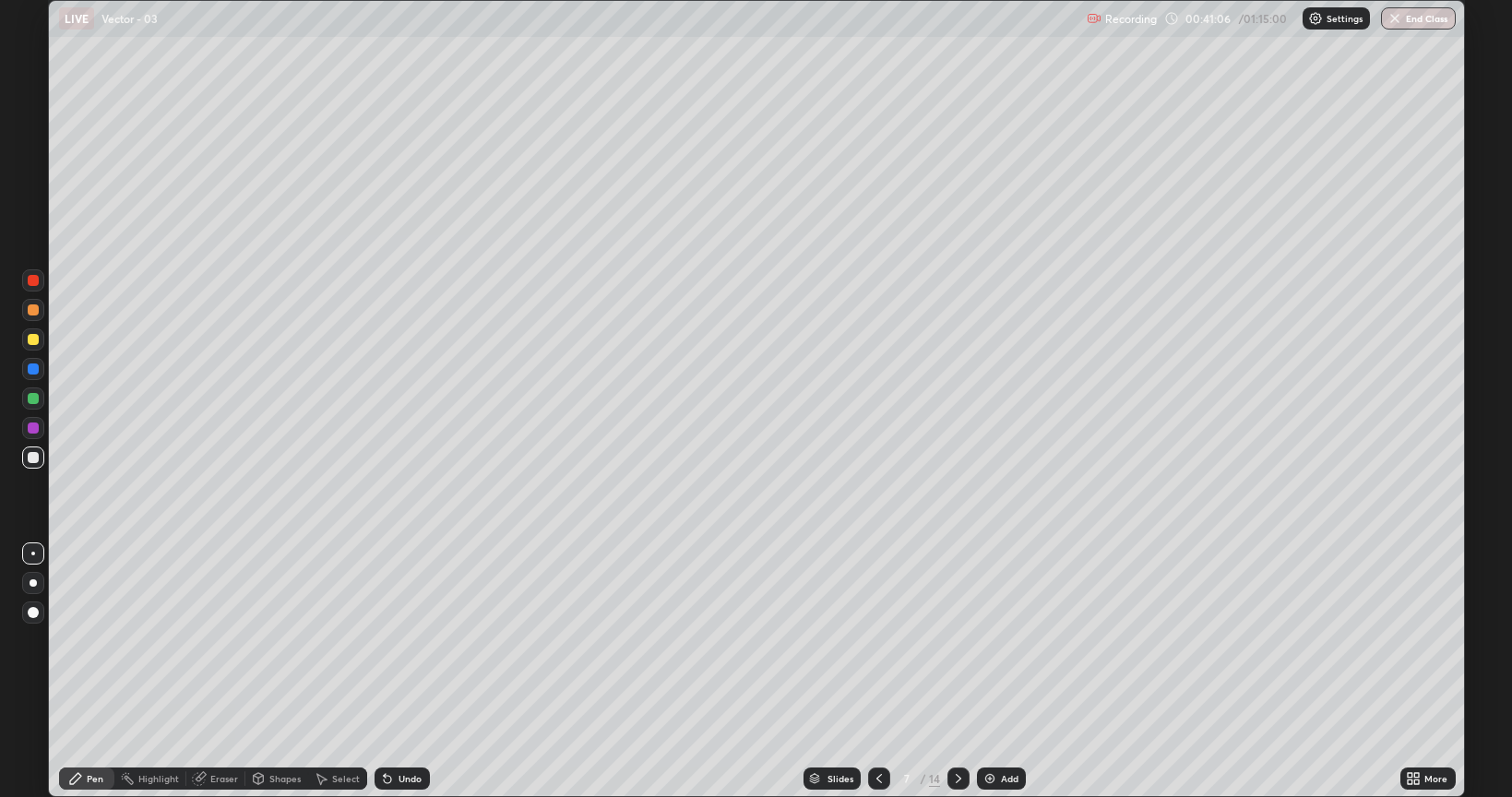
click at [419, 641] on div "Undo" at bounding box center [409, 779] width 23 height 9
click at [415, 641] on div "Undo" at bounding box center [409, 779] width 23 height 9
click at [422, 641] on div "Undo" at bounding box center [402, 779] width 55 height 22
click at [425, 641] on div "Undo" at bounding box center [402, 779] width 55 height 22
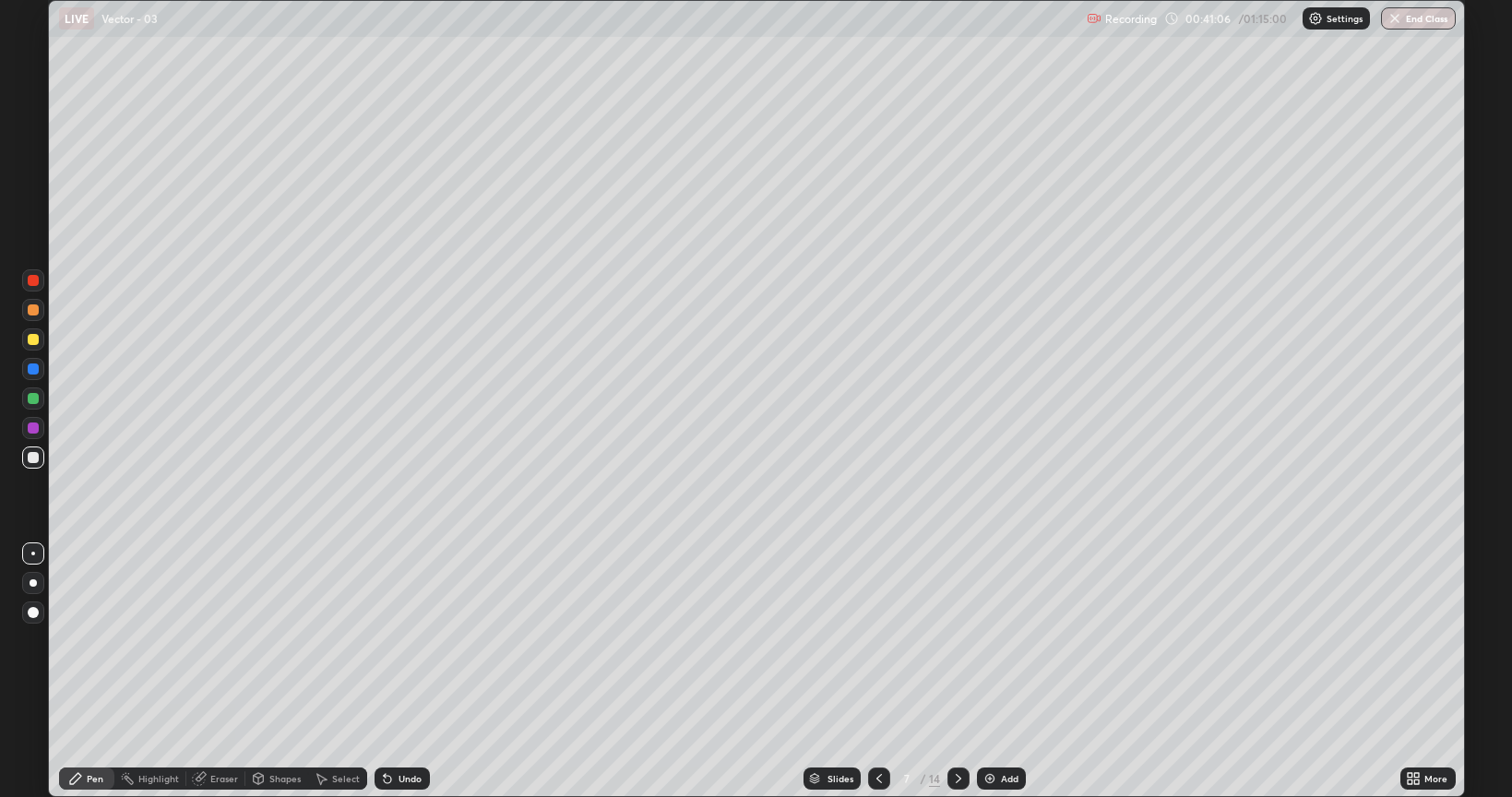
click at [425, 641] on div "Undo" at bounding box center [402, 779] width 55 height 22
click at [424, 641] on div "Undo" at bounding box center [402, 779] width 55 height 22
click at [403, 641] on div "Undo" at bounding box center [409, 779] width 23 height 9
click at [408, 641] on div "Undo" at bounding box center [409, 779] width 23 height 9
click at [409, 641] on div "Undo" at bounding box center [409, 779] width 23 height 9
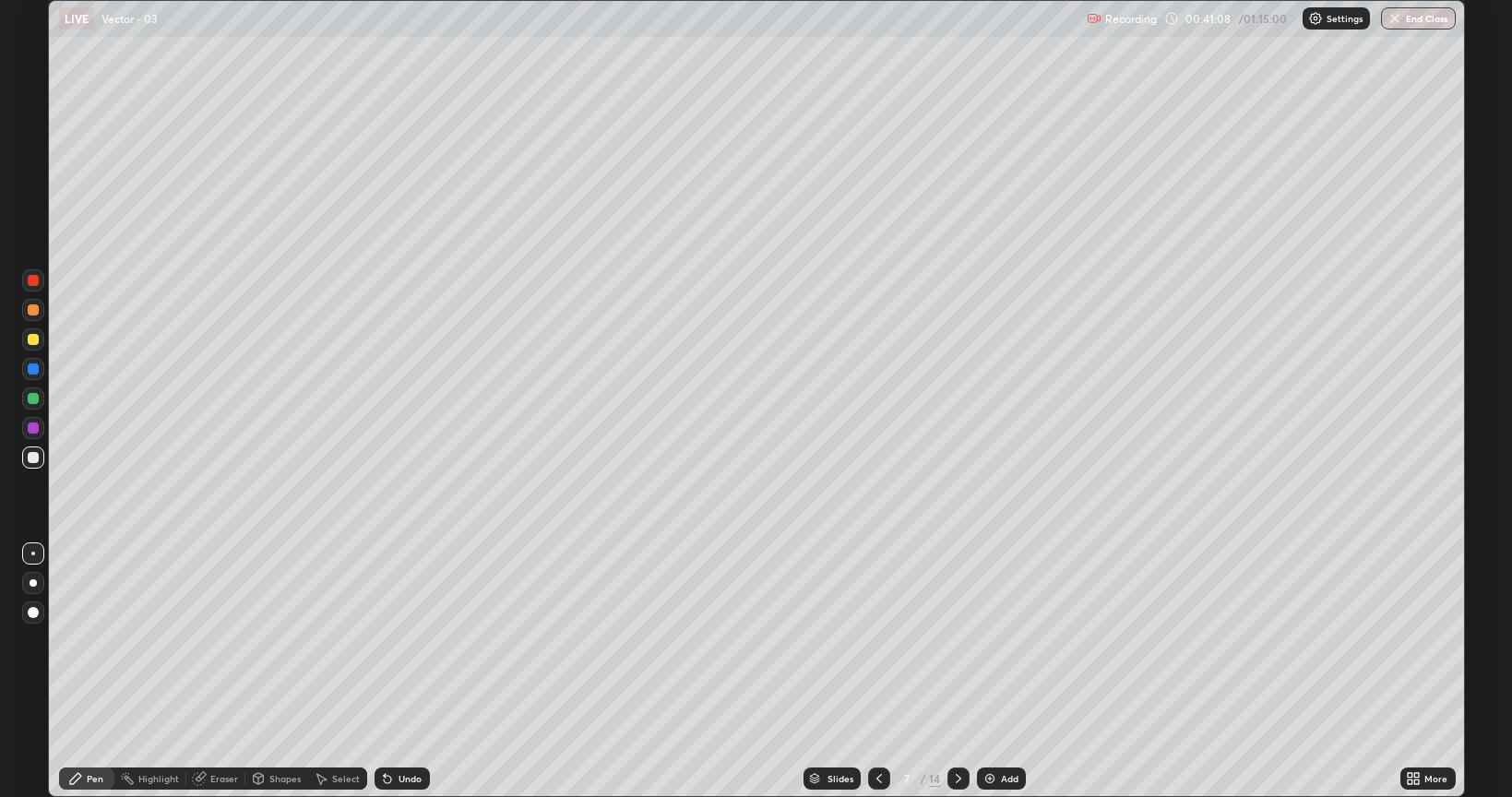
click at [408, 641] on div "Undo" at bounding box center [402, 779] width 55 height 22
click at [409, 641] on div "Undo" at bounding box center [409, 779] width 23 height 9
click at [411, 641] on div "Undo" at bounding box center [409, 779] width 23 height 9
click at [408, 641] on div "Undo" at bounding box center [409, 779] width 23 height 9
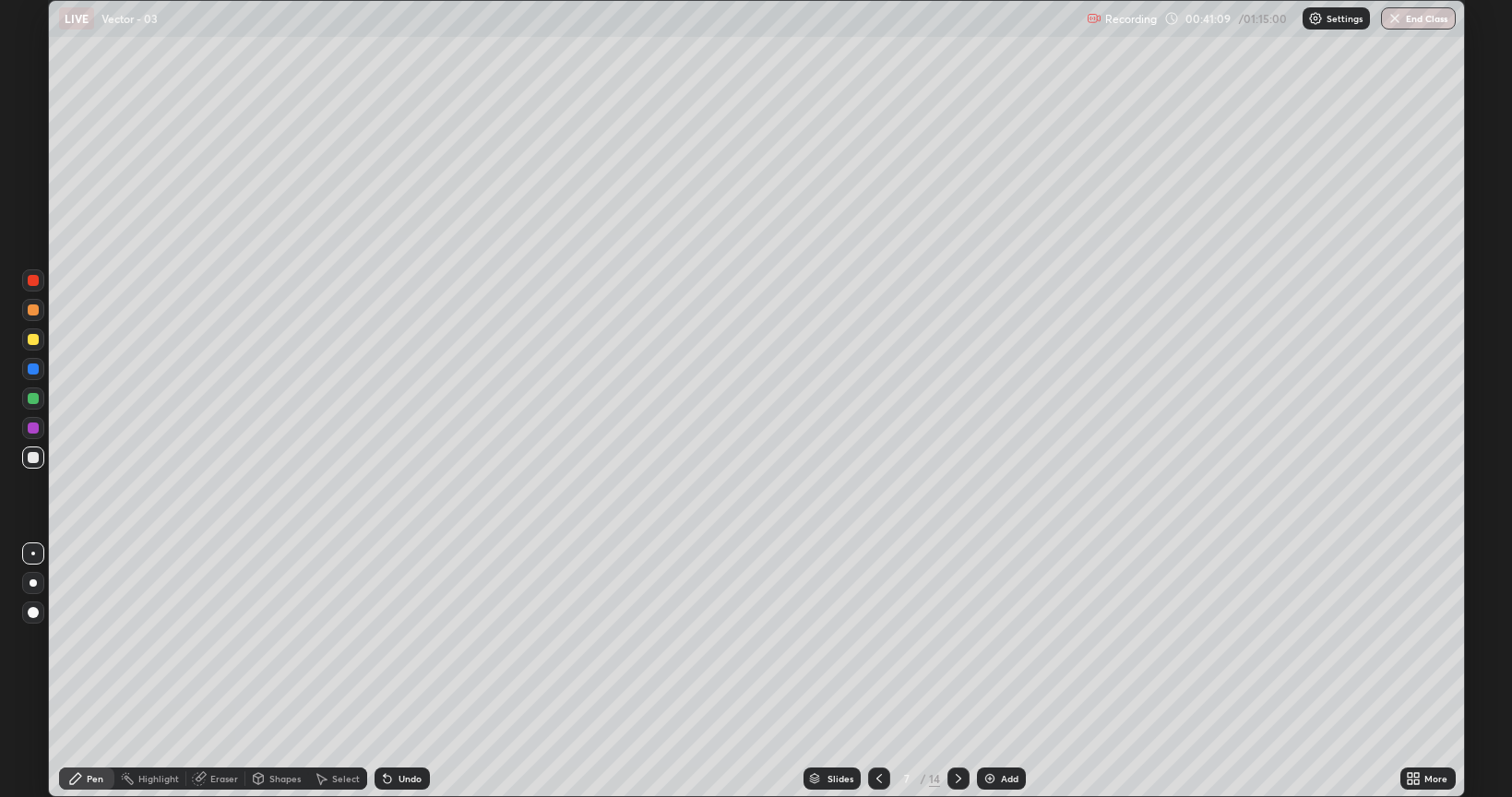
click at [408, 641] on div "Undo" at bounding box center [402, 779] width 55 height 22
click at [408, 641] on div "Undo" at bounding box center [409, 779] width 23 height 9
click at [408, 641] on div "Undo" at bounding box center [409, 779] width 23 height 9
click at [407, 641] on div "Undo" at bounding box center [409, 779] width 23 height 9
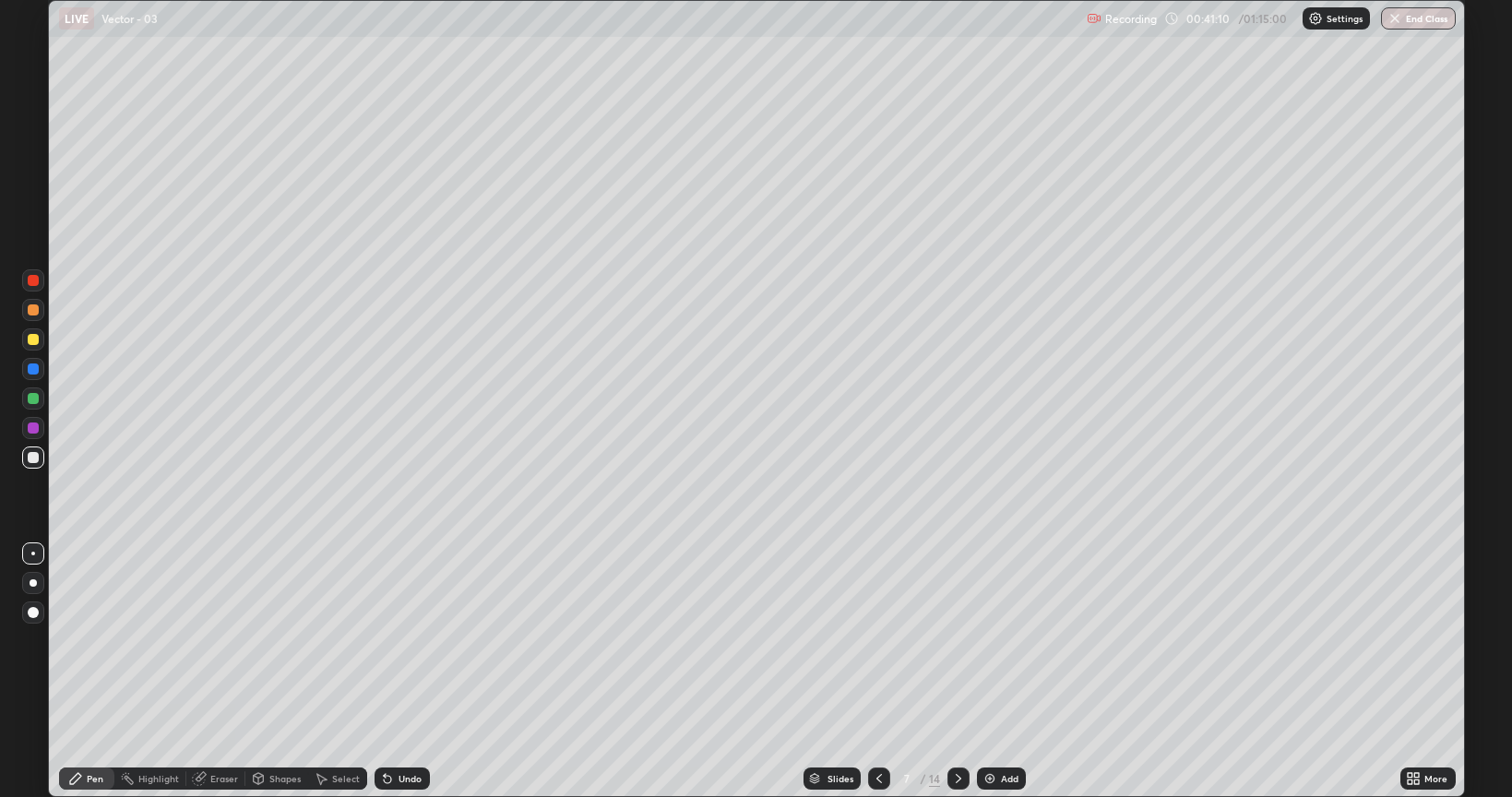
click at [402, 641] on div "Undo" at bounding box center [409, 779] width 23 height 9
click at [400, 641] on div "Undo" at bounding box center [409, 779] width 23 height 9
click at [404, 641] on div "Undo" at bounding box center [402, 779] width 55 height 22
click at [957, 641] on icon at bounding box center [958, 779] width 15 height 15
click at [877, 641] on icon at bounding box center [879, 779] width 15 height 15
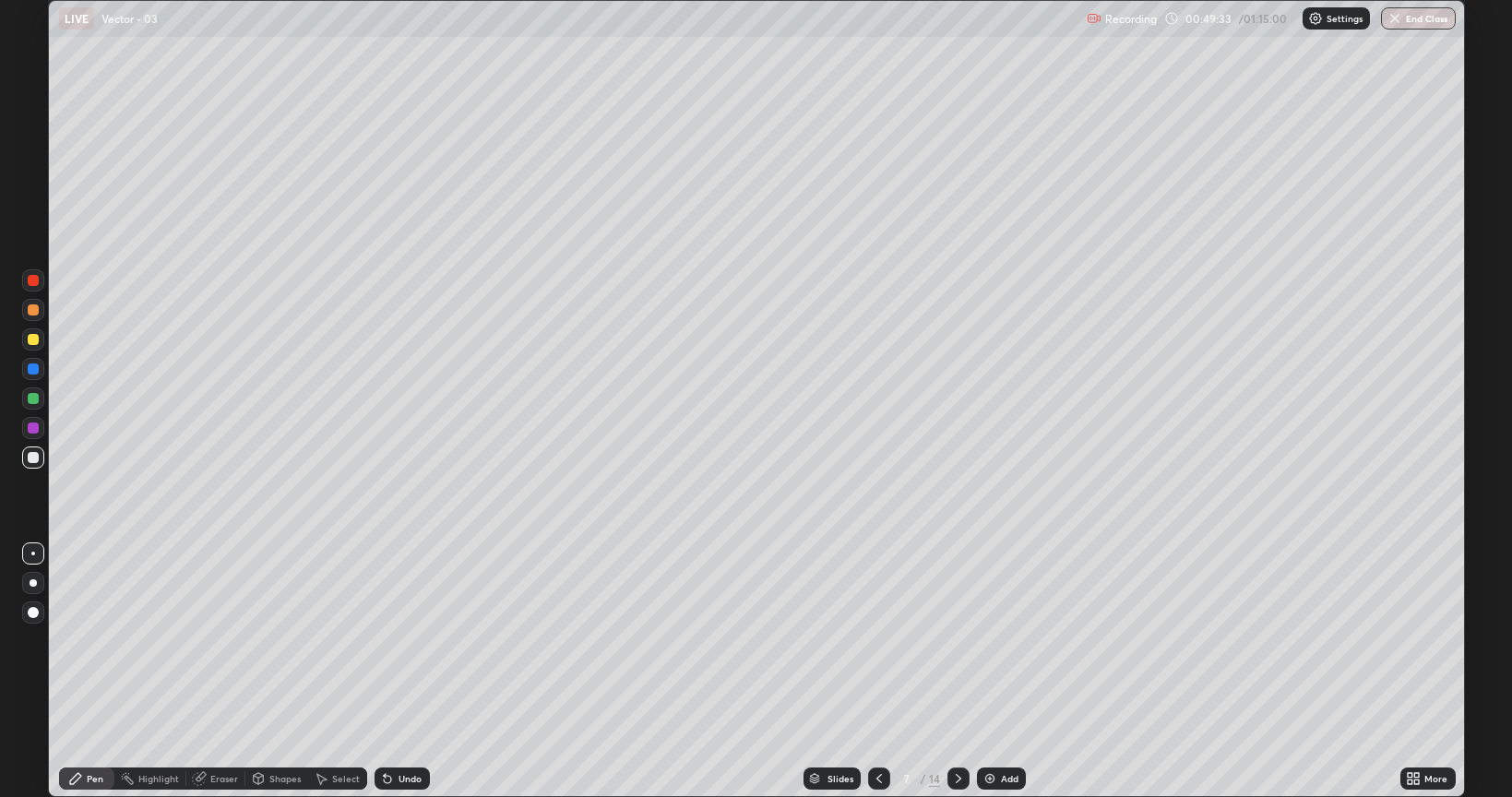
click at [878, 641] on icon at bounding box center [879, 779] width 15 height 15
click at [877, 641] on div at bounding box center [879, 779] width 22 height 22
click at [874, 641] on div at bounding box center [879, 779] width 22 height 22
click at [957, 641] on icon at bounding box center [958, 779] width 15 height 15
click at [961, 641] on icon at bounding box center [958, 779] width 15 height 15
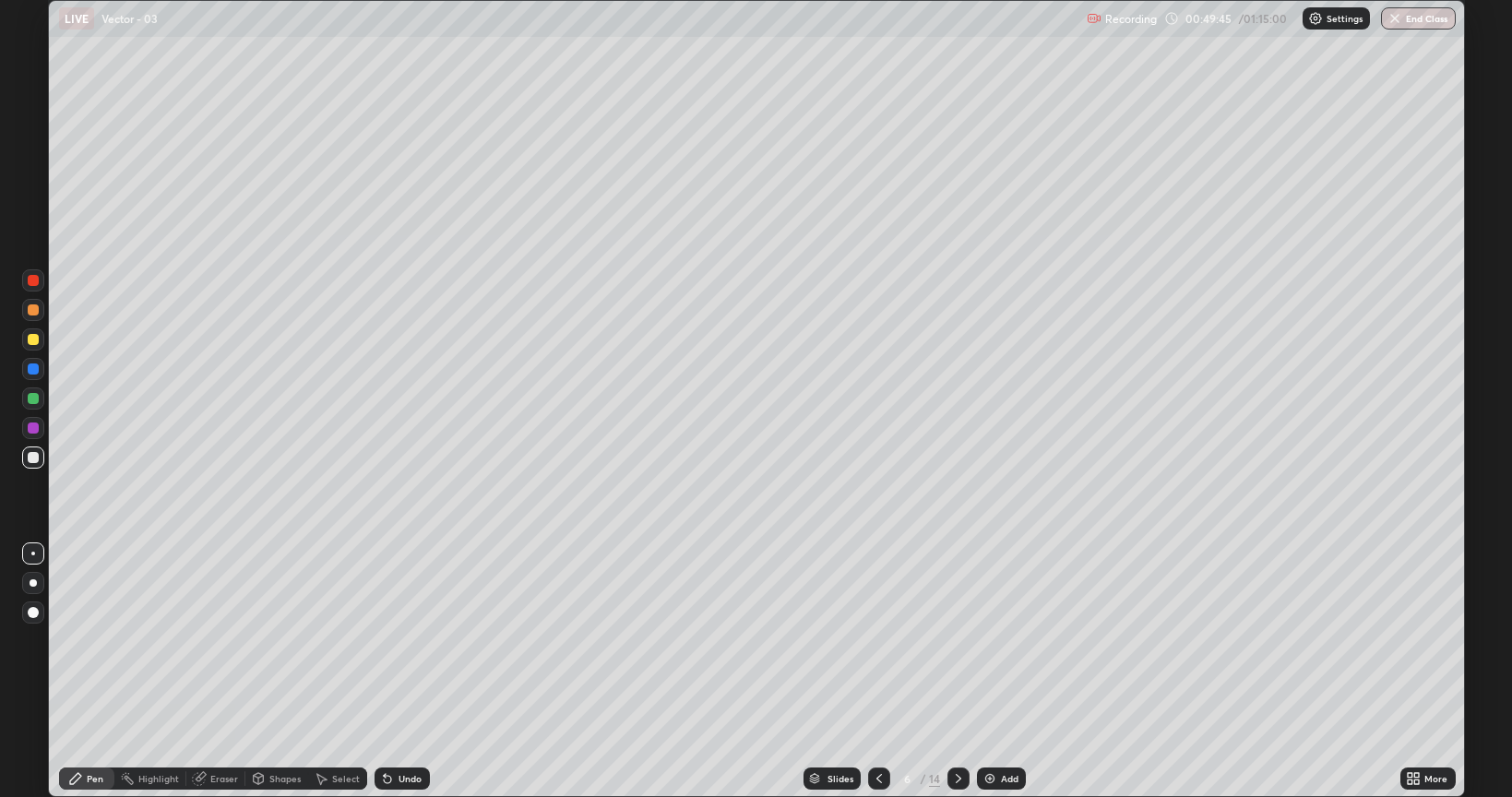
click at [964, 641] on icon at bounding box center [958, 779] width 15 height 15
click at [963, 641] on icon at bounding box center [958, 779] width 15 height 15
click at [232, 641] on div "Eraser" at bounding box center [225, 779] width 28 height 9
click at [91, 641] on div "Pen" at bounding box center [87, 779] width 55 height 22
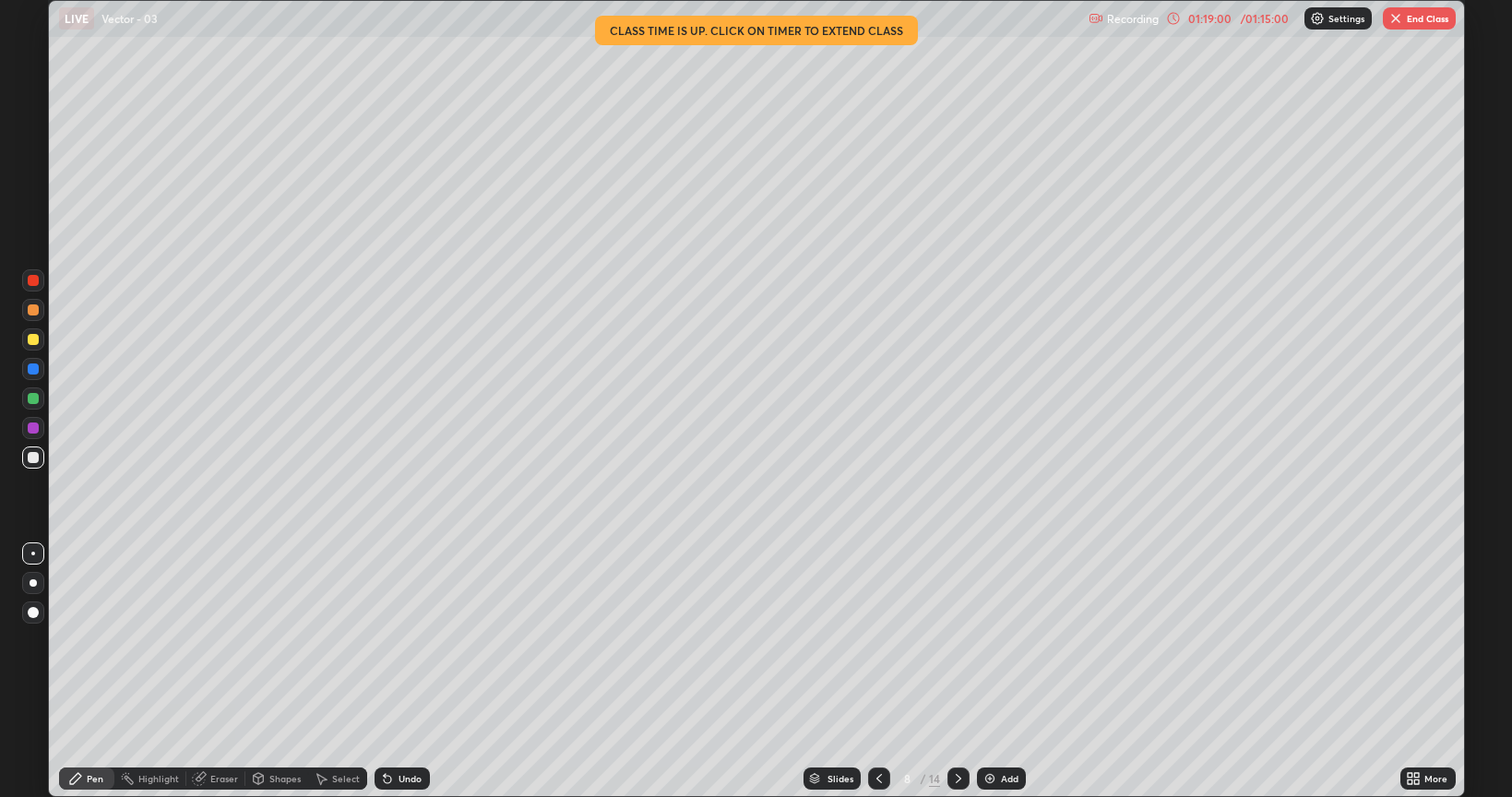
click at [1405, 28] on button "End Class" at bounding box center [1419, 18] width 73 height 22
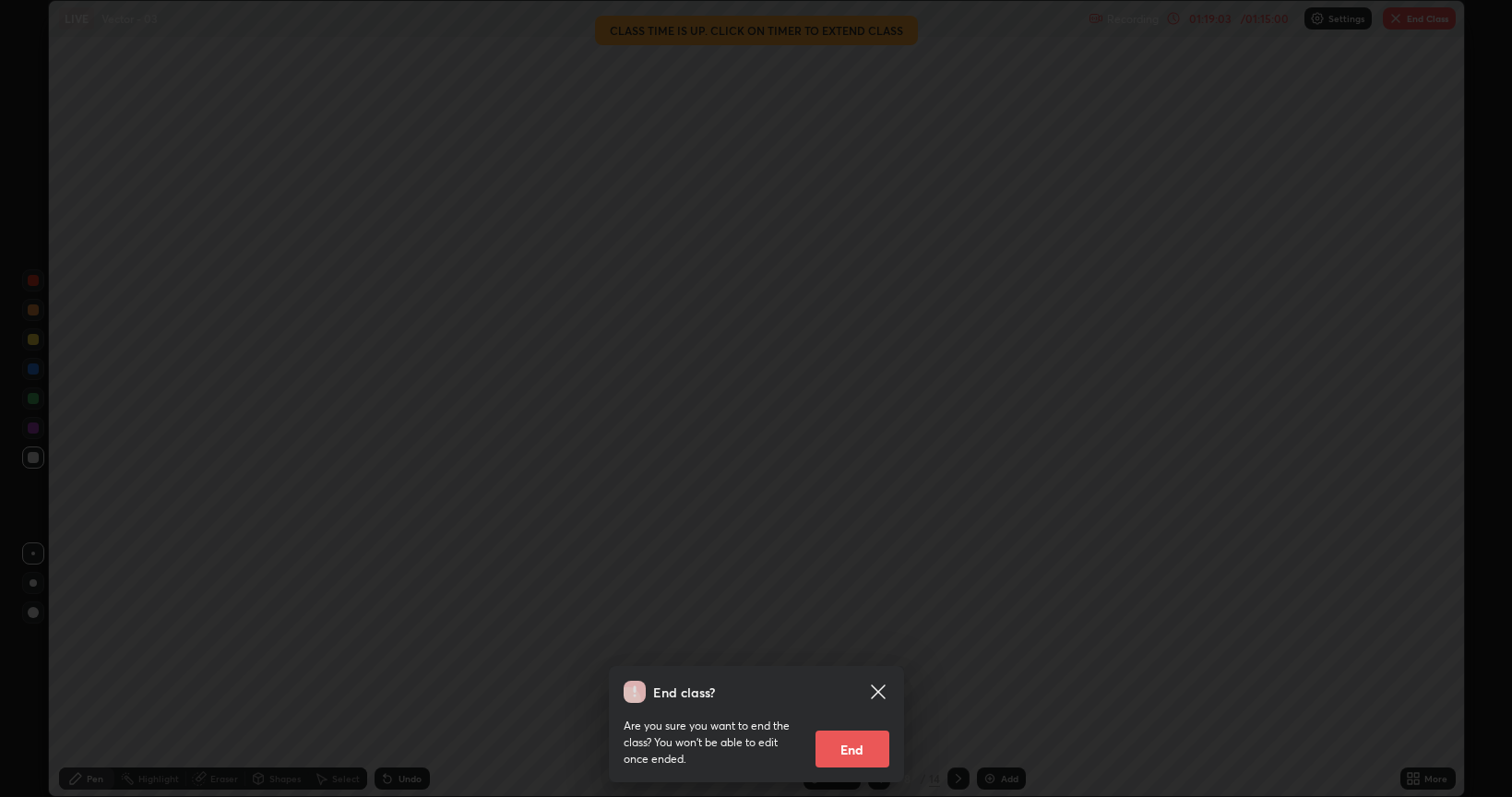
click at [860, 641] on button "End" at bounding box center [852, 750] width 74 height 37
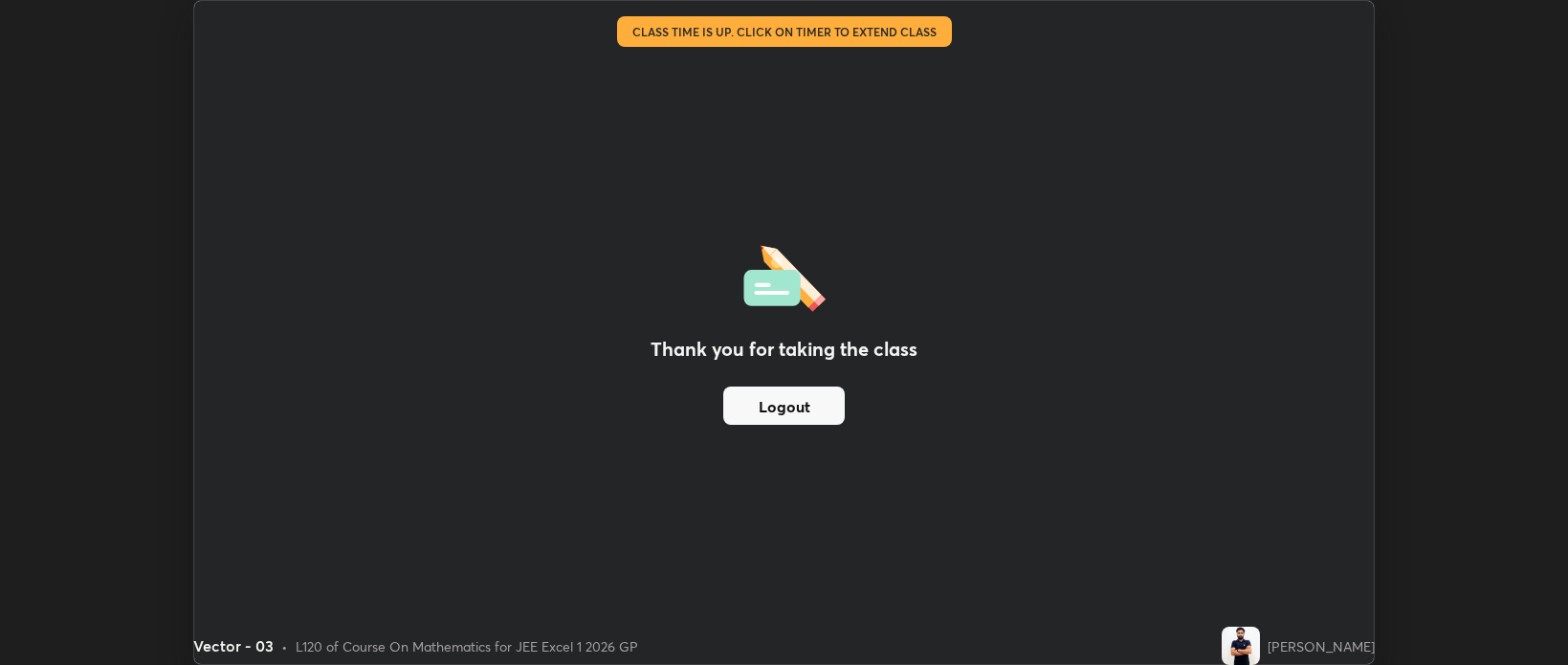
scroll to position [94988, 94107]
